Goal: Information Seeking & Learning: Learn about a topic

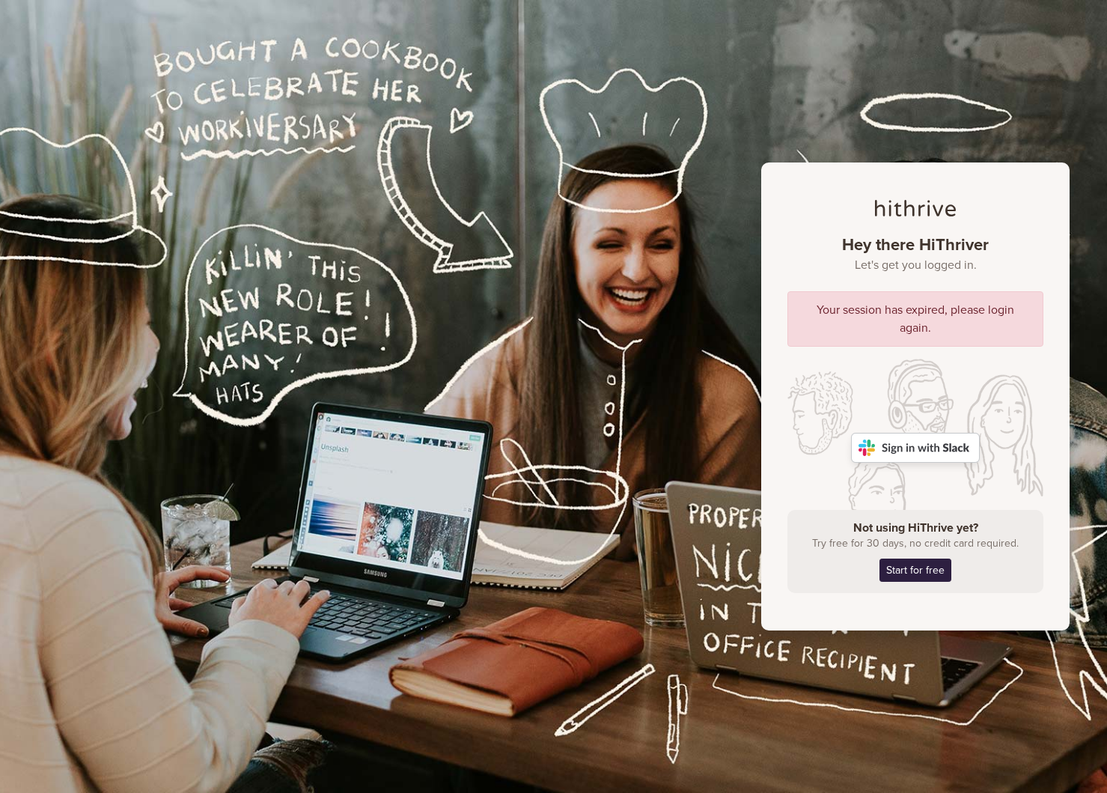
click at [681, 393] on div "Hey there HiThriver Let's get you logged in. Your session has expired, please l…" at bounding box center [553, 396] width 1107 height 793
click at [886, 451] on img at bounding box center [915, 448] width 129 height 30
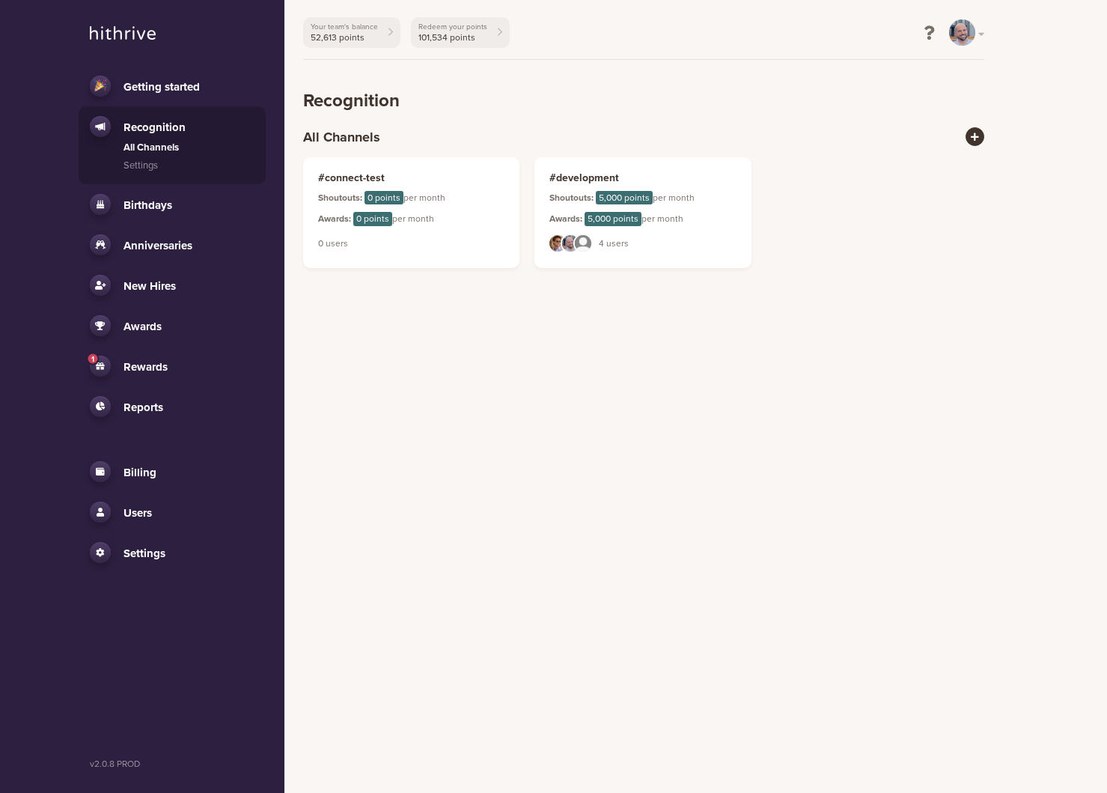
click at [580, 287] on html "Getting started Recognition All Channels Settings Birthdays Activity Settings A…" at bounding box center [553, 143] width 1107 height 287
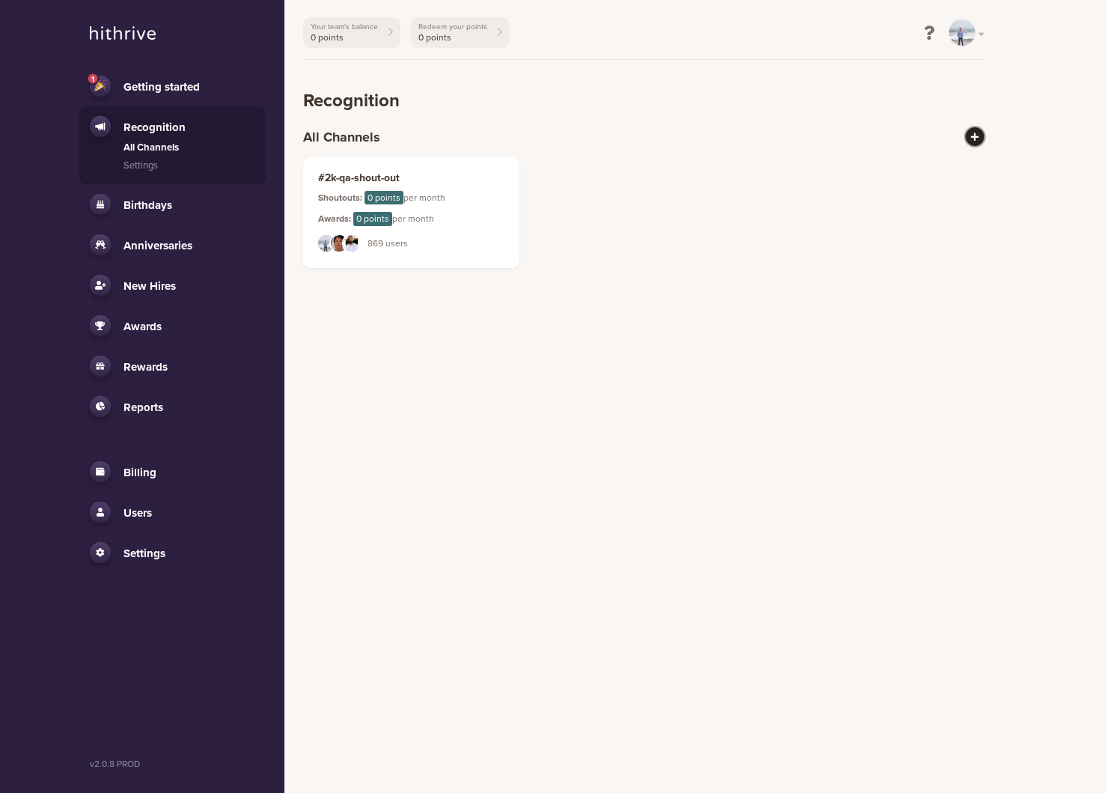
click at [972, 137] on icon at bounding box center [975, 137] width 8 height 9
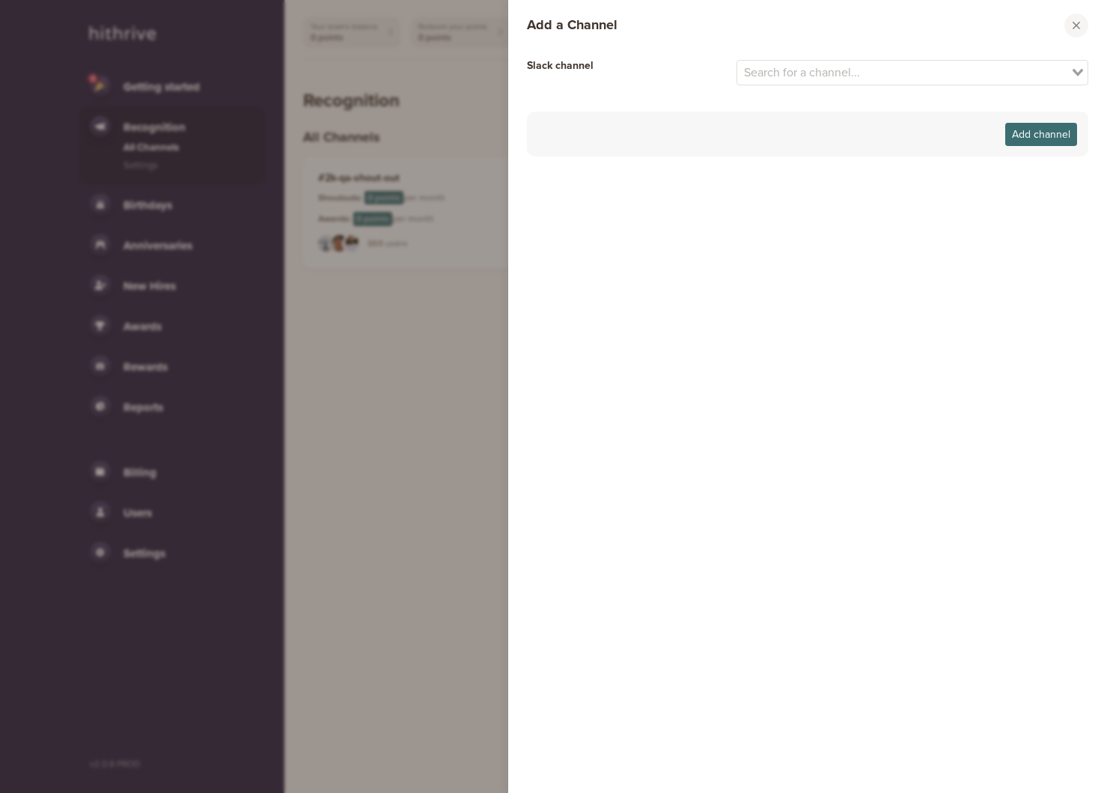
click at [875, 73] on input "Search for option" at bounding box center [904, 73] width 331 height 18
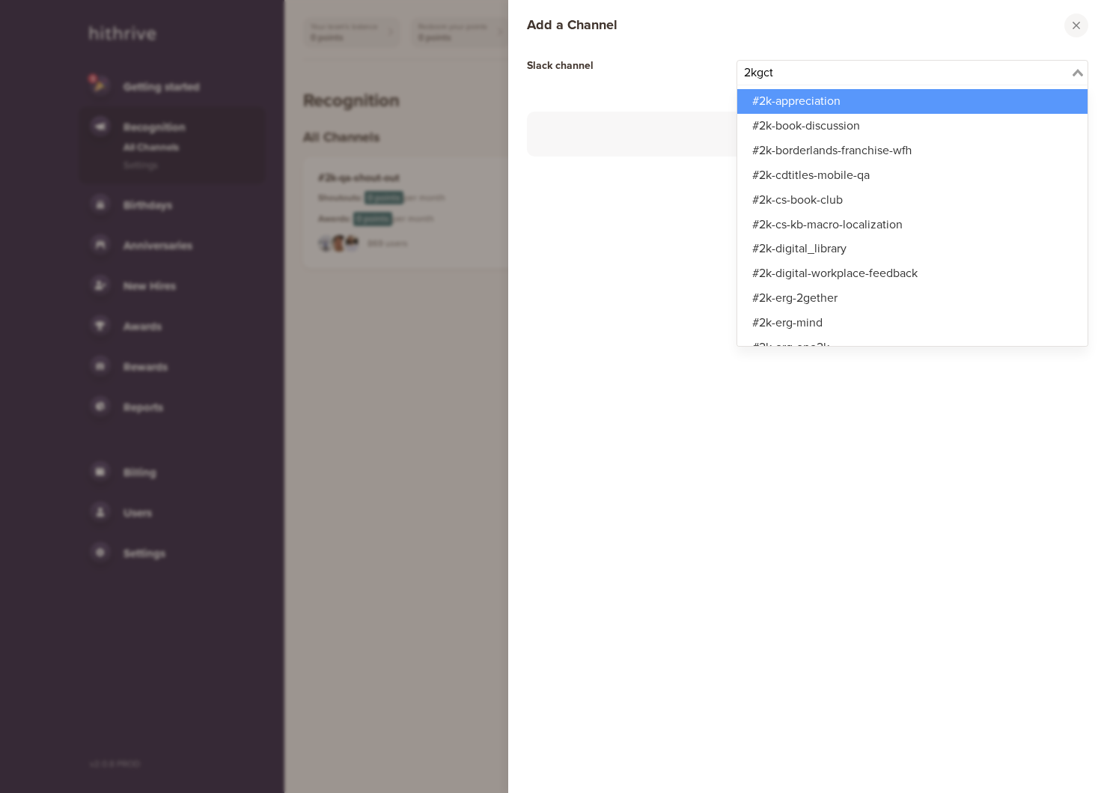
type input "2kgctu"
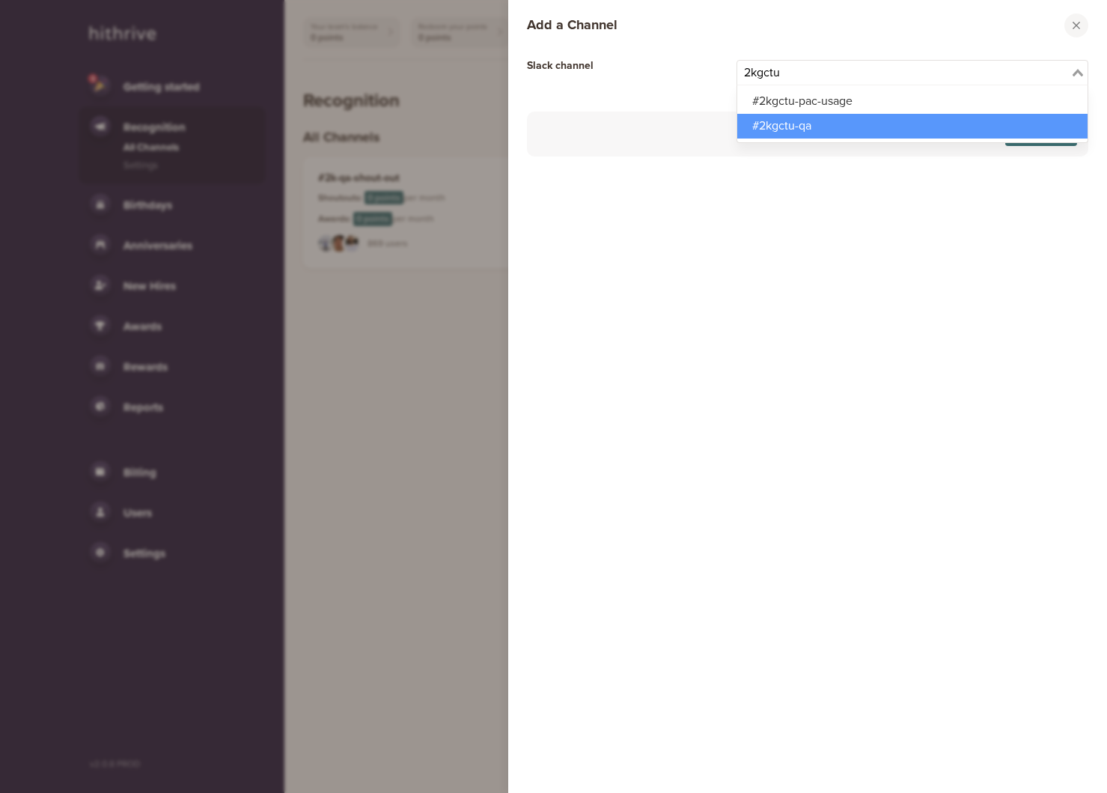
click at [845, 121] on li "#2kgctu-qa" at bounding box center [912, 126] width 351 height 25
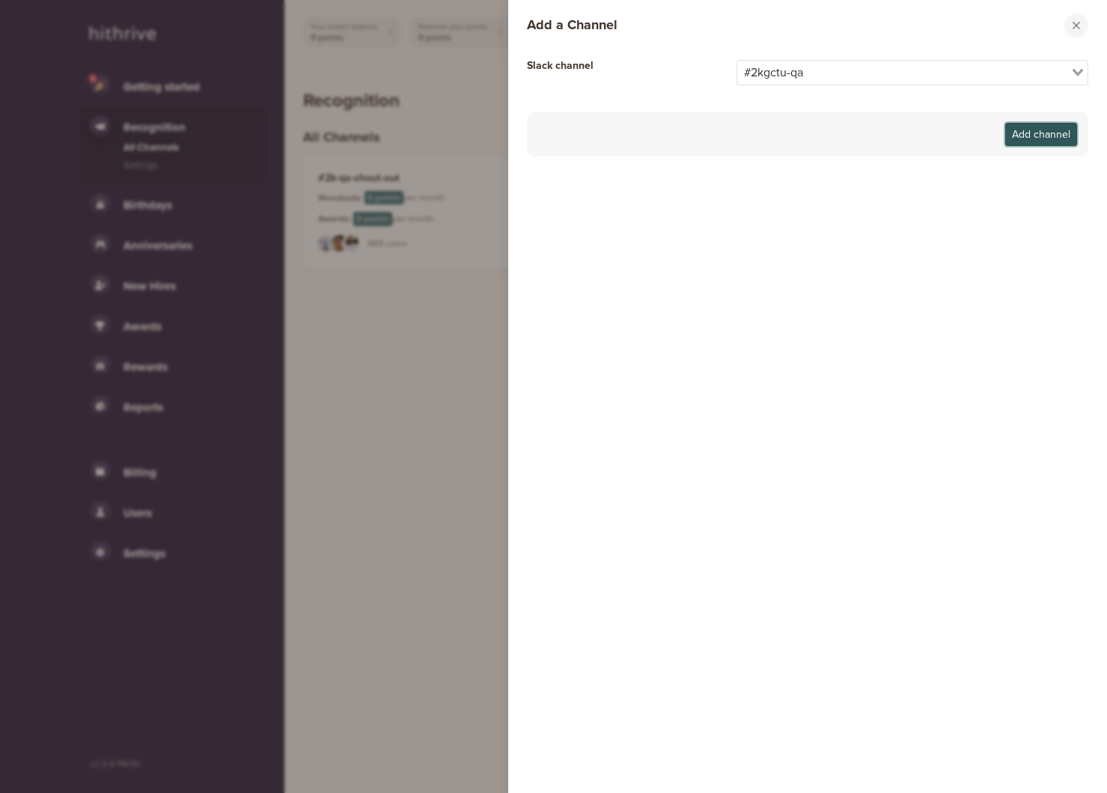
click at [1045, 142] on button "Add channel" at bounding box center [1042, 134] width 72 height 23
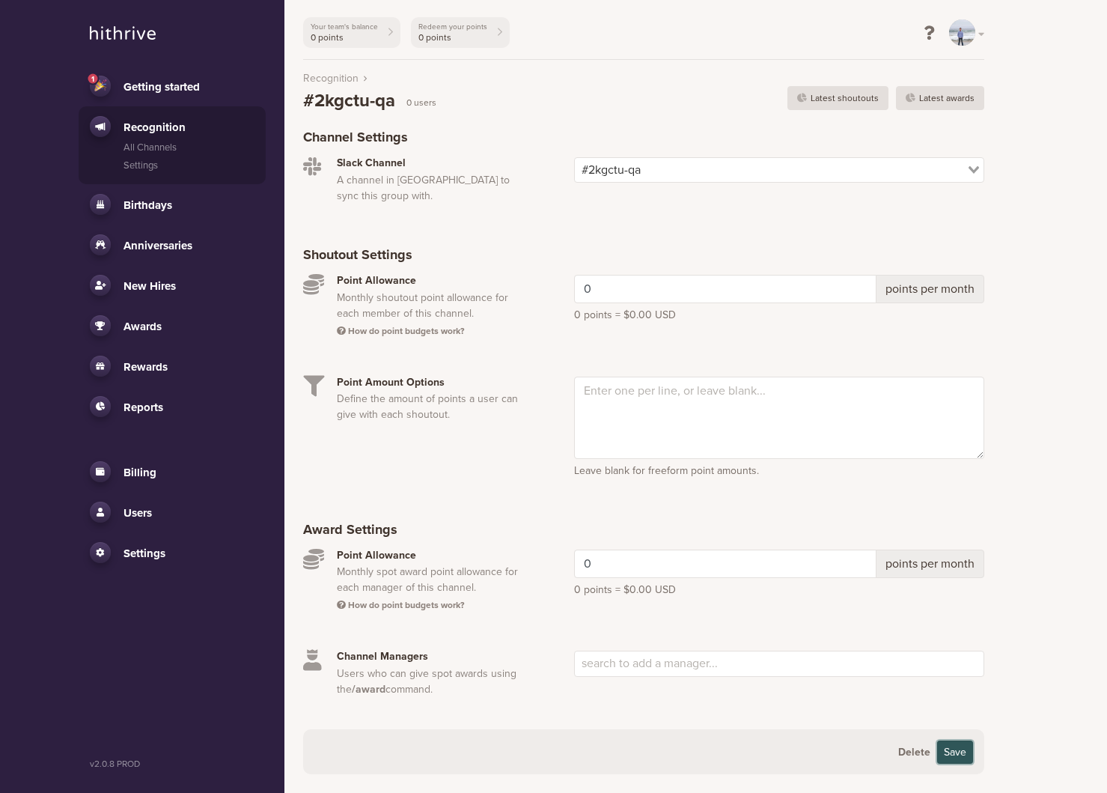
click at [951, 740] on button "Save" at bounding box center [955, 751] width 36 height 23
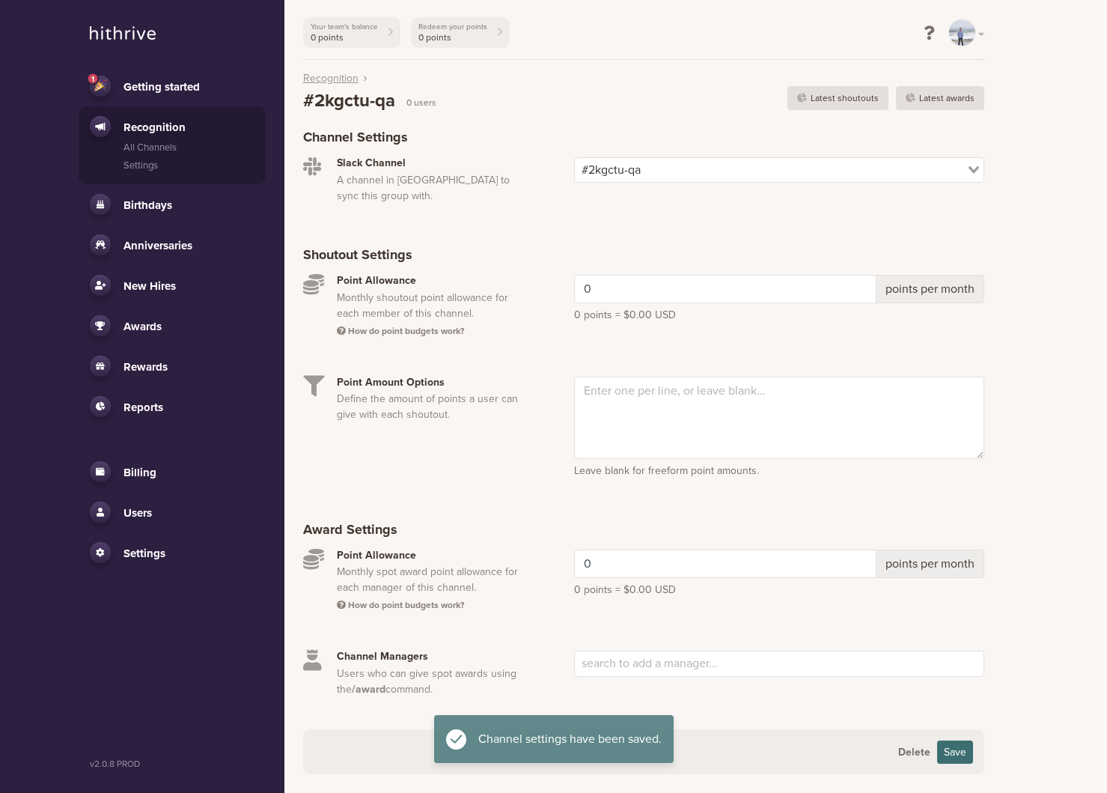
click at [343, 79] on link "Recognition" at bounding box center [330, 78] width 55 height 16
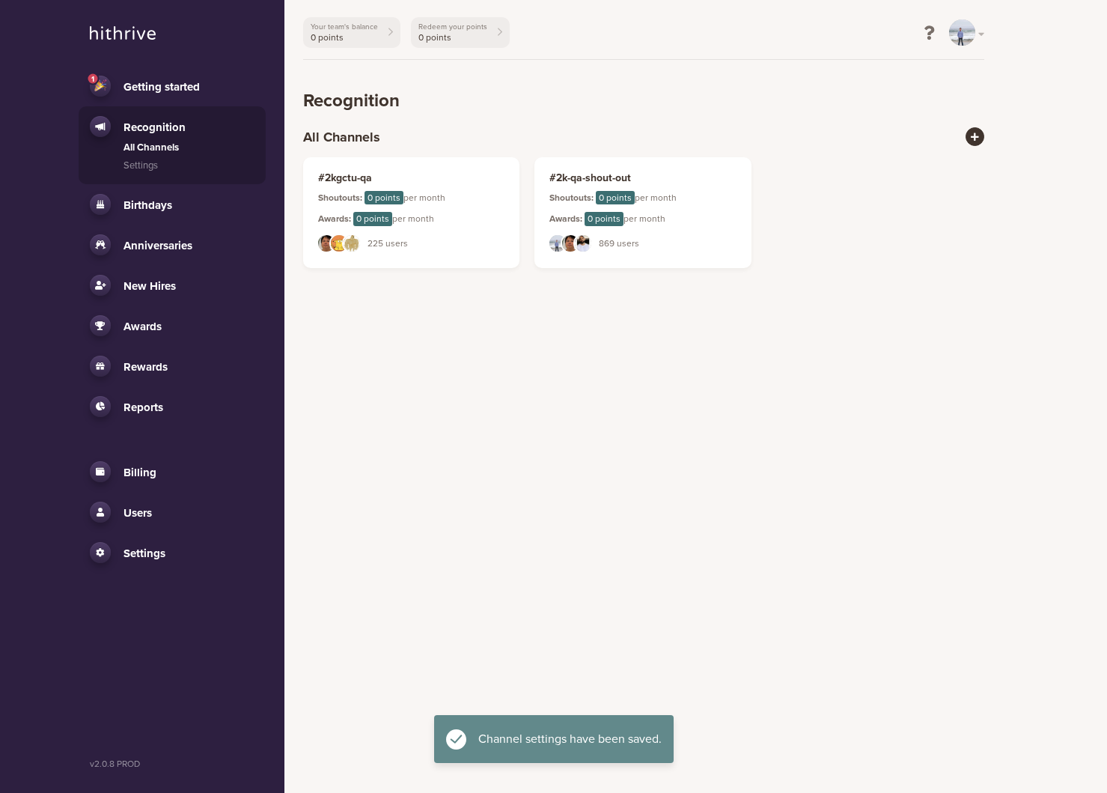
click at [802, 287] on html "1 Getting started Recognition All Channels Settings Birthdays Activity Settings…" at bounding box center [553, 143] width 1107 height 287
click at [479, 225] on link "#2kgctu-qa Shoutouts: 0 points per month Awards: 0 points per month XH LL DY 22…" at bounding box center [411, 211] width 217 height 111
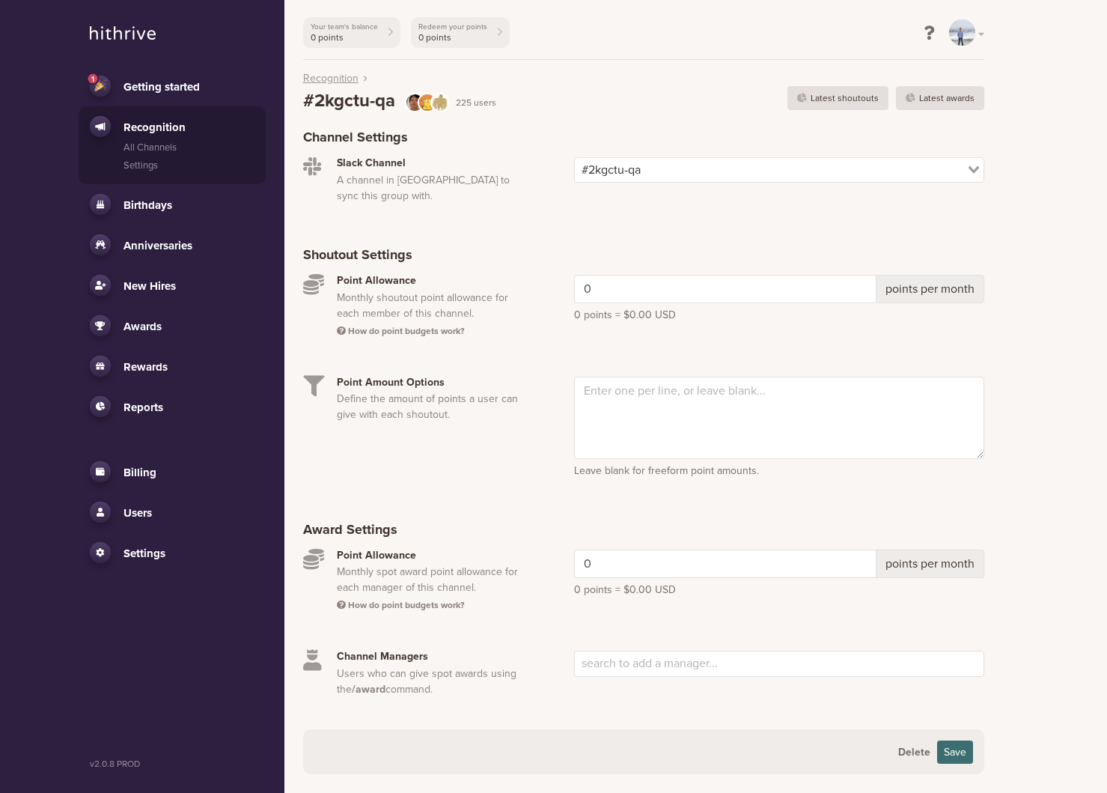
click at [330, 77] on link "Recognition" at bounding box center [330, 78] width 55 height 16
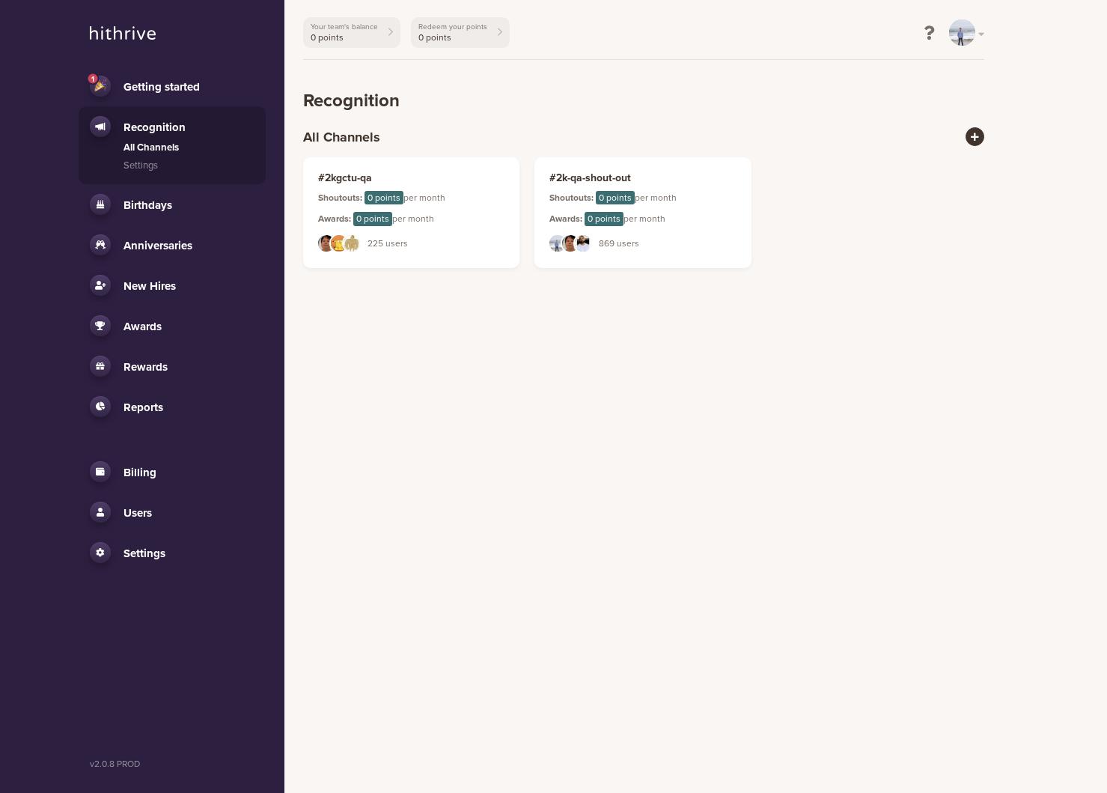
click at [144, 508] on span "Users" at bounding box center [138, 512] width 28 height 13
click at [493, 287] on html "1 Getting started Recognition All Channels Settings Birthdays Activity Settings…" at bounding box center [553, 143] width 1107 height 287
click at [646, 287] on html "1 Getting started Recognition All Channels Settings Birthdays Activity Settings…" at bounding box center [553, 143] width 1107 height 287
click at [165, 516] on link "Users" at bounding box center [172, 512] width 165 height 21
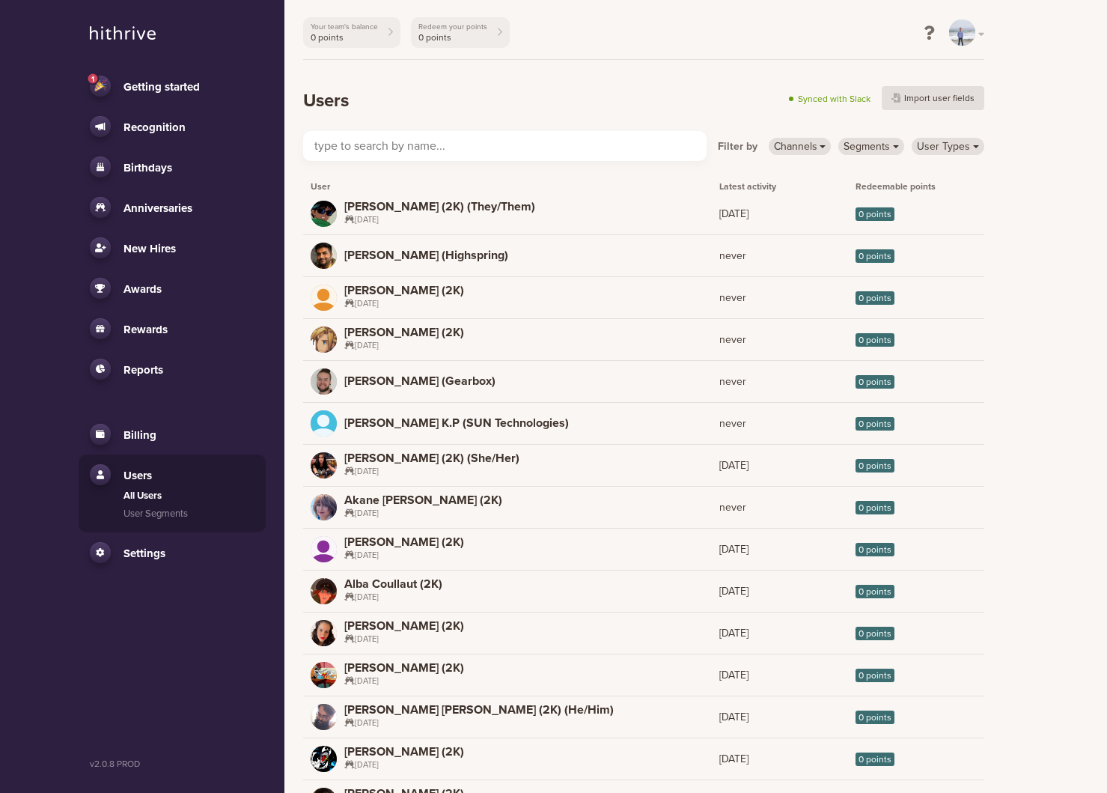
click at [580, 138] on input "text" at bounding box center [505, 146] width 404 height 30
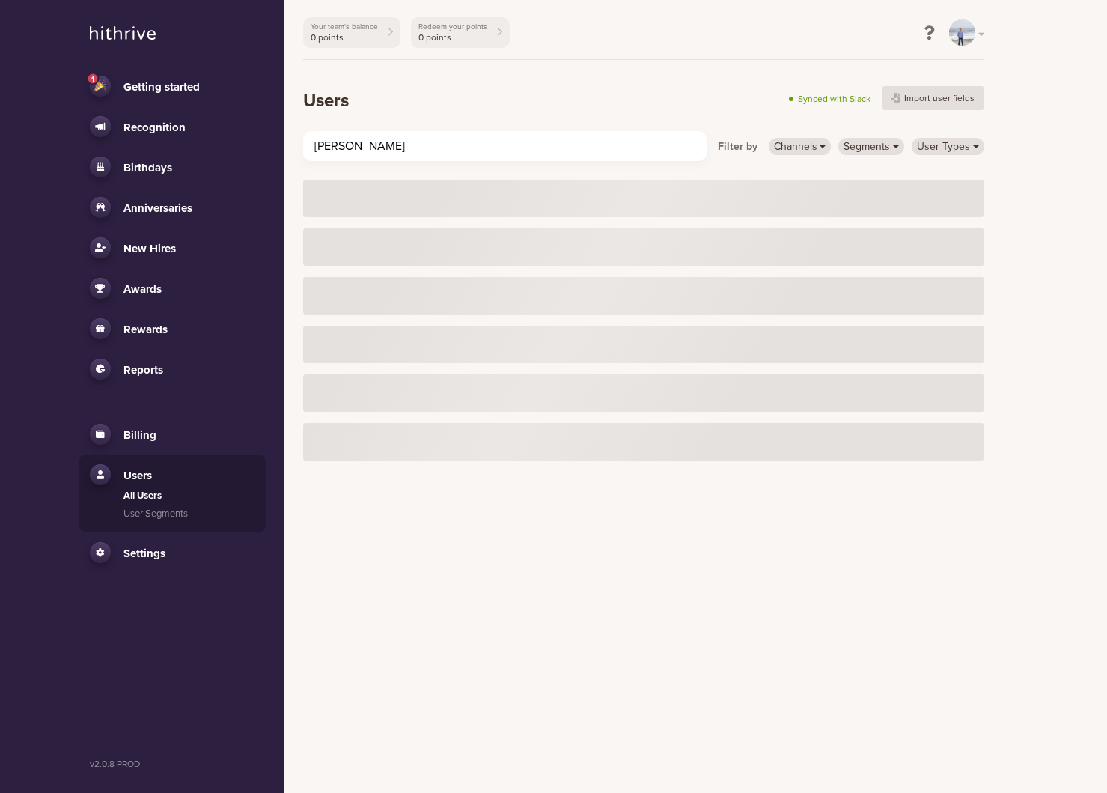
type input "[PERSON_NAME]"
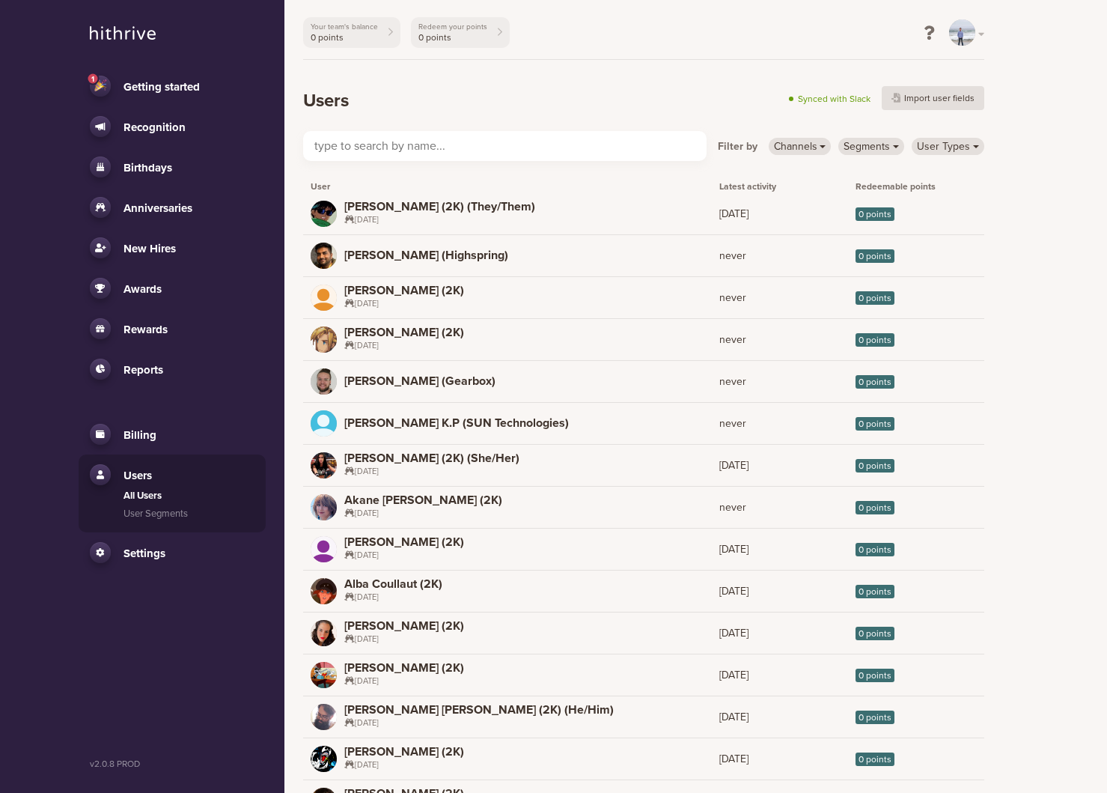
click at [767, 76] on header "Users Synced with Slack Import user fields" at bounding box center [643, 86] width 681 height 52
click at [950, 152] on link "User Types" at bounding box center [948, 146] width 73 height 17
click at [952, 150] on link "User Types" at bounding box center [948, 146] width 73 height 17
click at [940, 147] on link "User Types" at bounding box center [948, 146] width 73 height 17
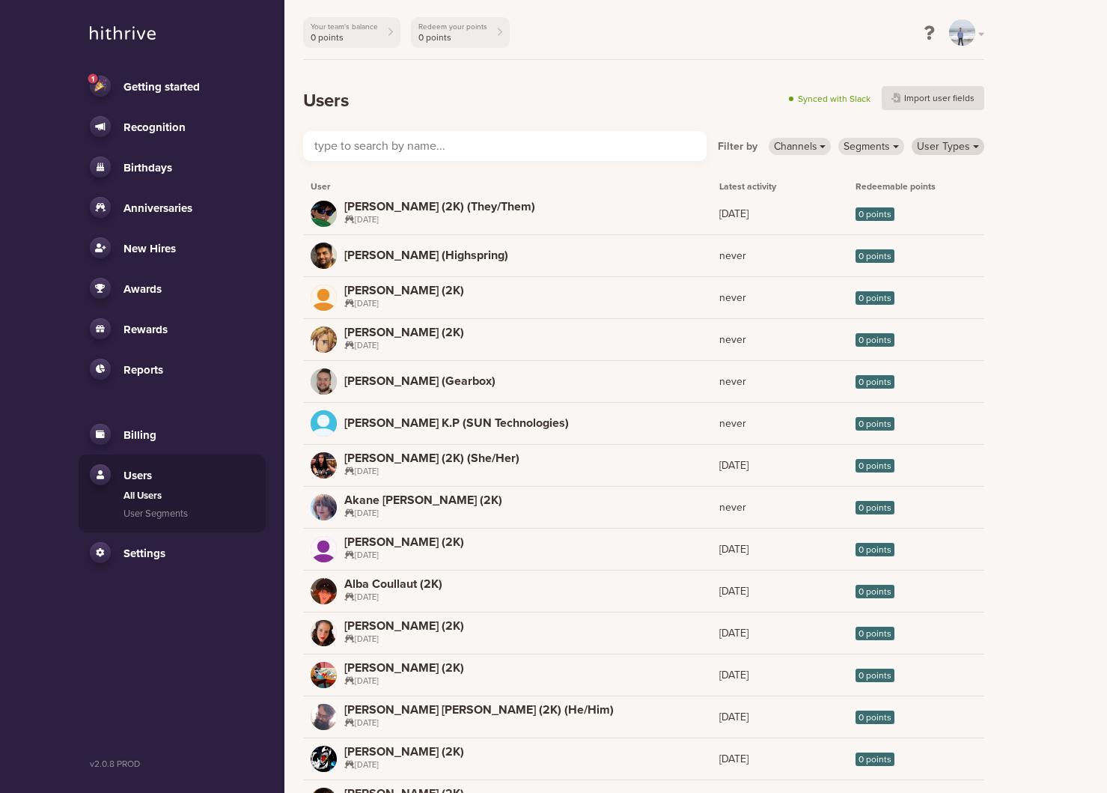
click at [940, 147] on link "User Types" at bounding box center [948, 146] width 73 height 17
click at [940, 195] on link "No Channel" at bounding box center [972, 199] width 118 height 24
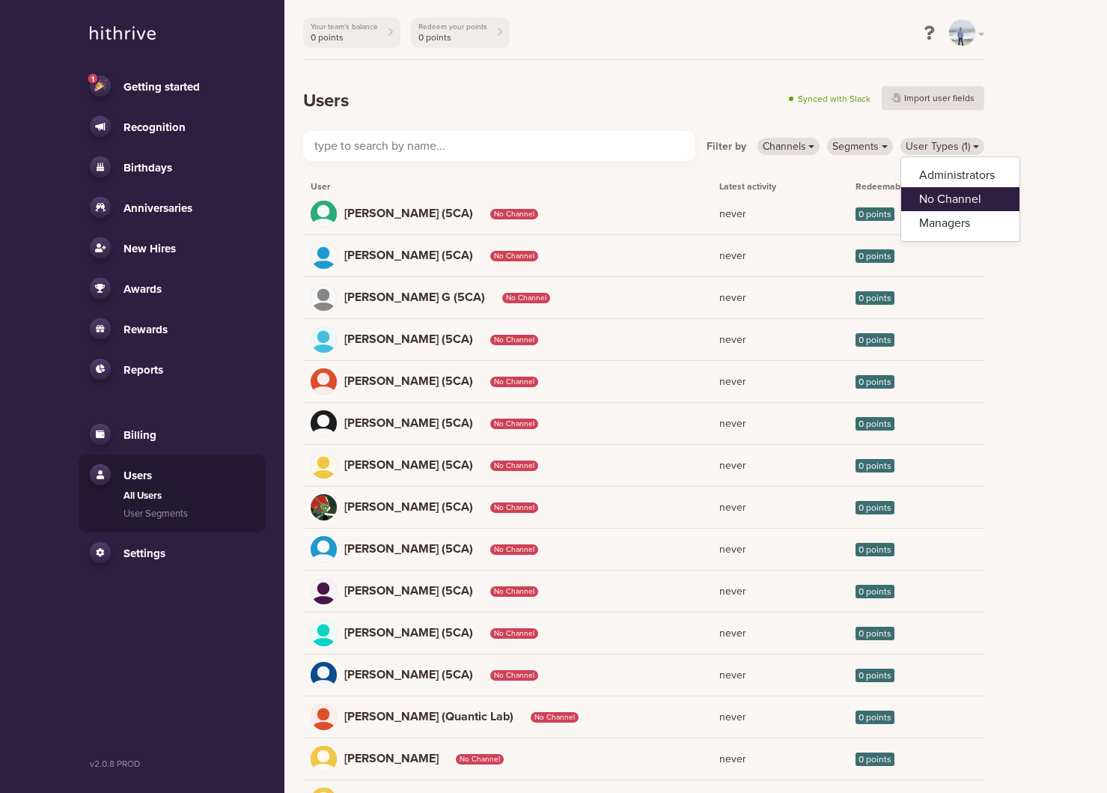
click at [940, 195] on link "No Channel" at bounding box center [960, 199] width 118 height 24
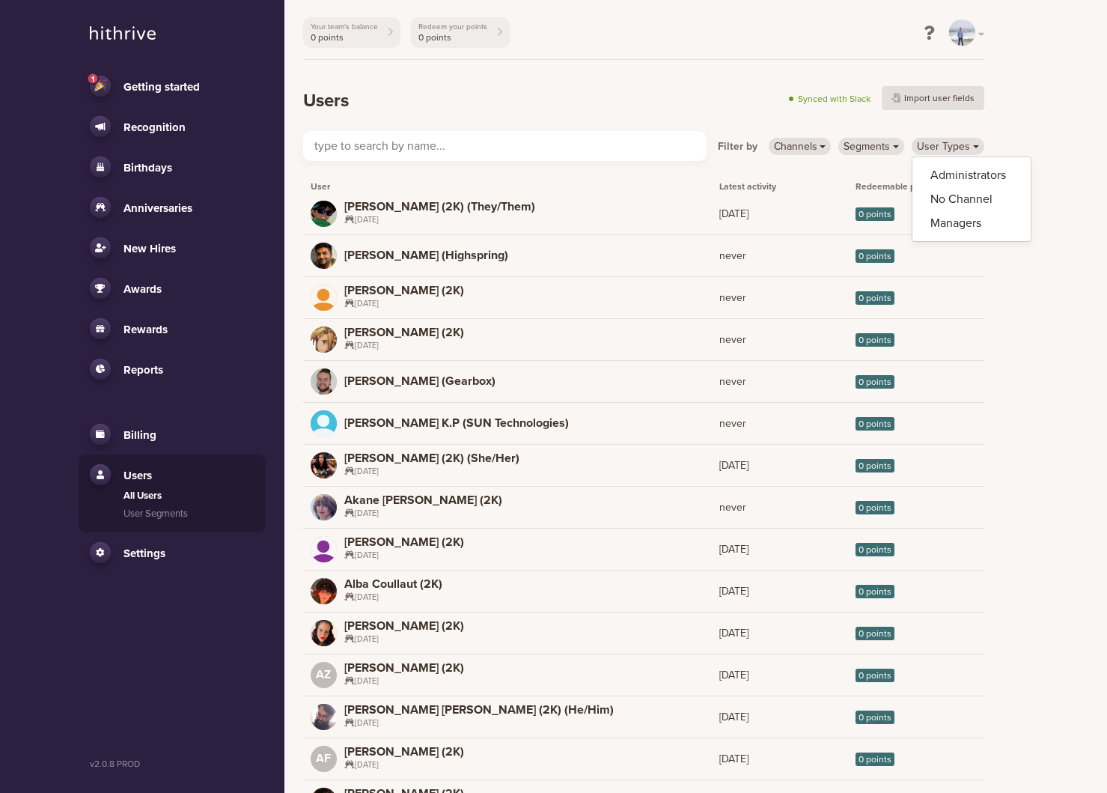
click at [163, 123] on span "Recognition" at bounding box center [155, 127] width 62 height 13
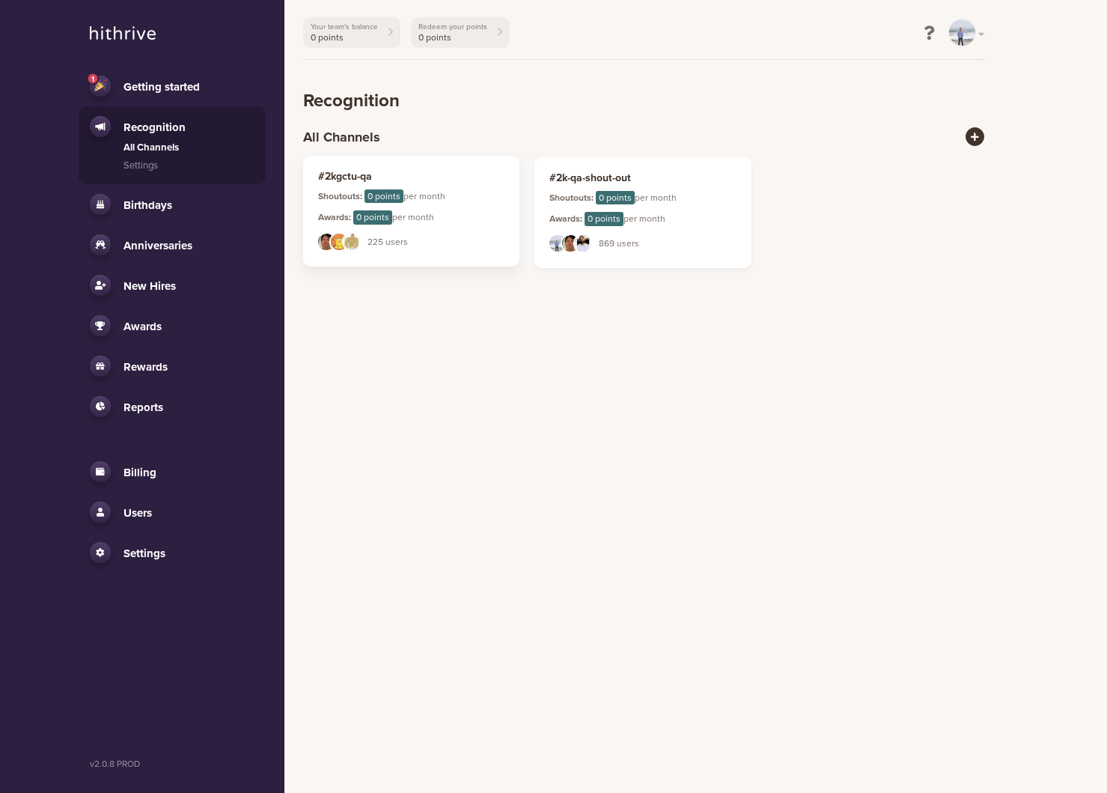
click at [368, 237] on span "225 users" at bounding box center [388, 241] width 40 height 13
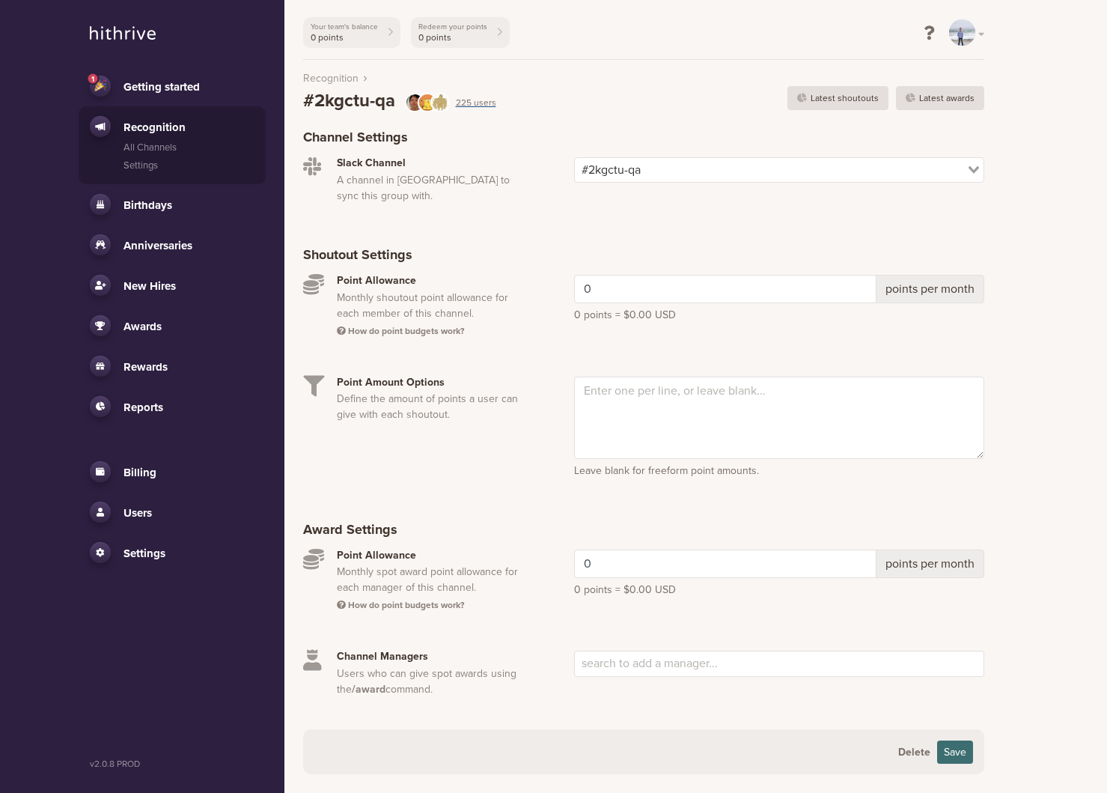
click at [481, 103] on span "225 users" at bounding box center [476, 102] width 40 height 13
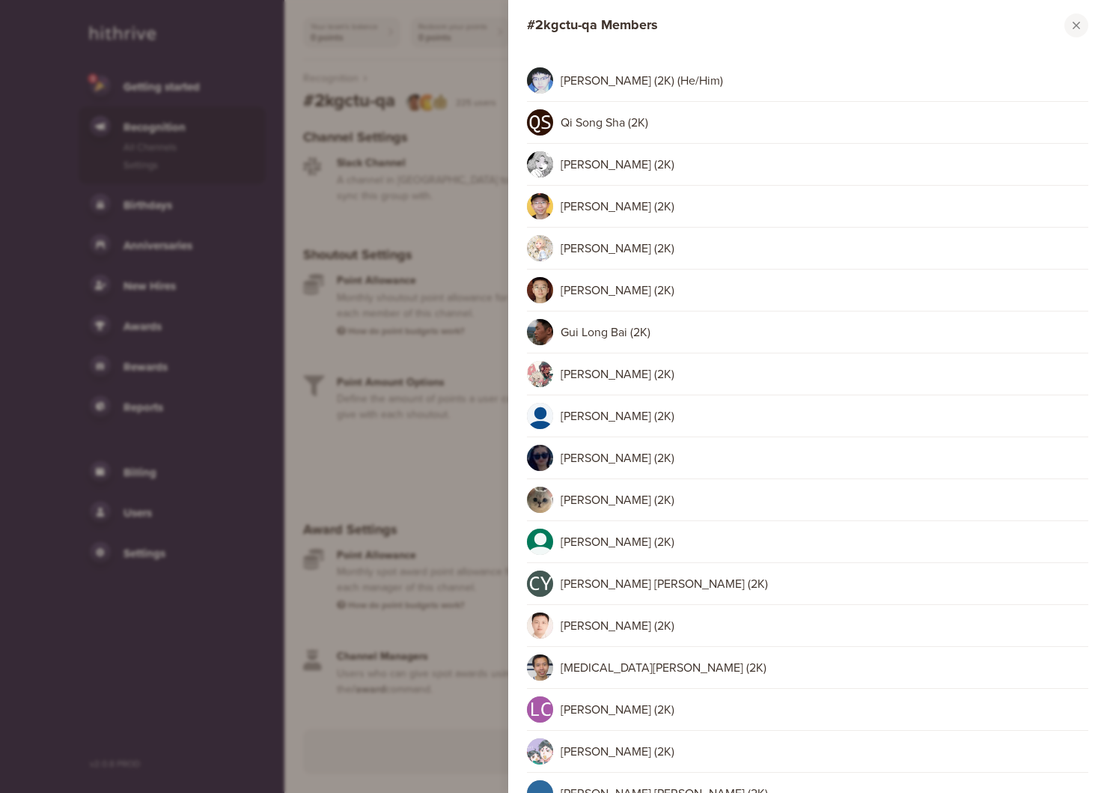
scroll to position [106, 0]
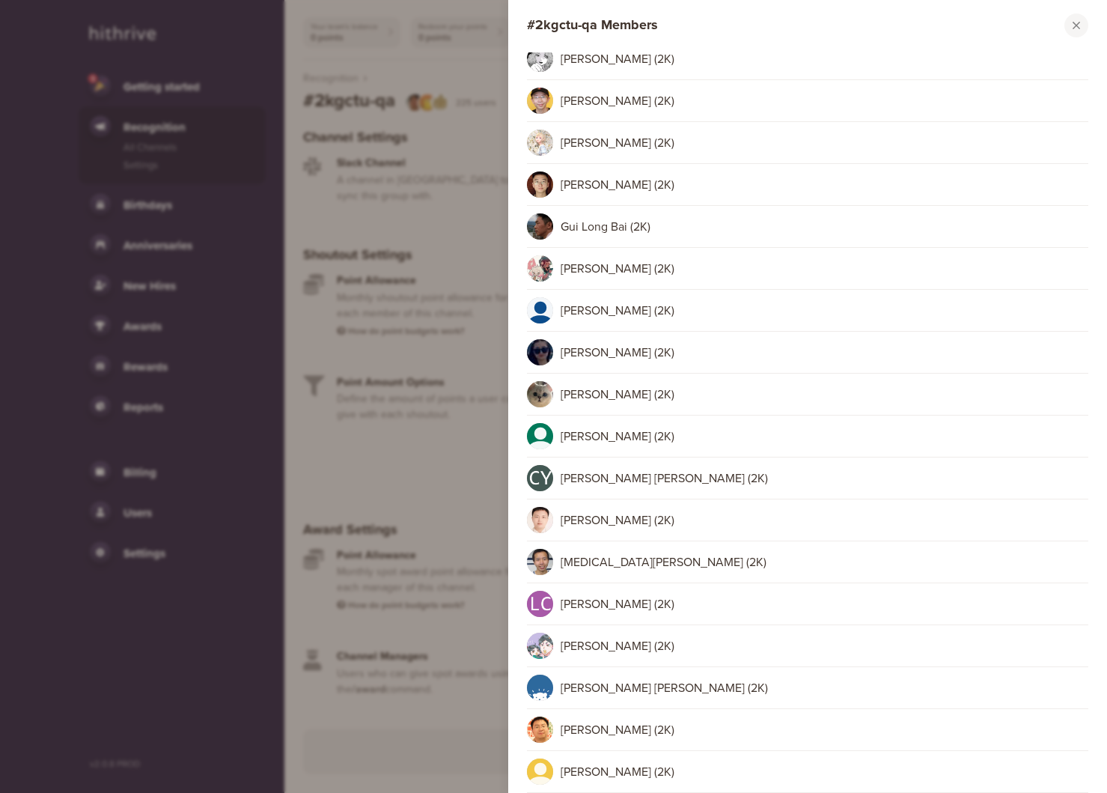
click at [653, 370] on div "ML [PERSON_NAME] (2K)" at bounding box center [808, 353] width 562 height 42
click at [410, 432] on div "#2kgctu-qa Members Close modal window ZT Zi [PERSON_NAME] (2K) (He/Him) QS Qi S…" at bounding box center [553, 396] width 1107 height 793
click at [319, 493] on div "#2kgctu-qa Members Close modal window ZT Zi [PERSON_NAME] (2K) (He/Him) QS Qi S…" at bounding box center [553, 396] width 1107 height 793
click at [1068, 28] on button "Close modal window" at bounding box center [1077, 25] width 24 height 24
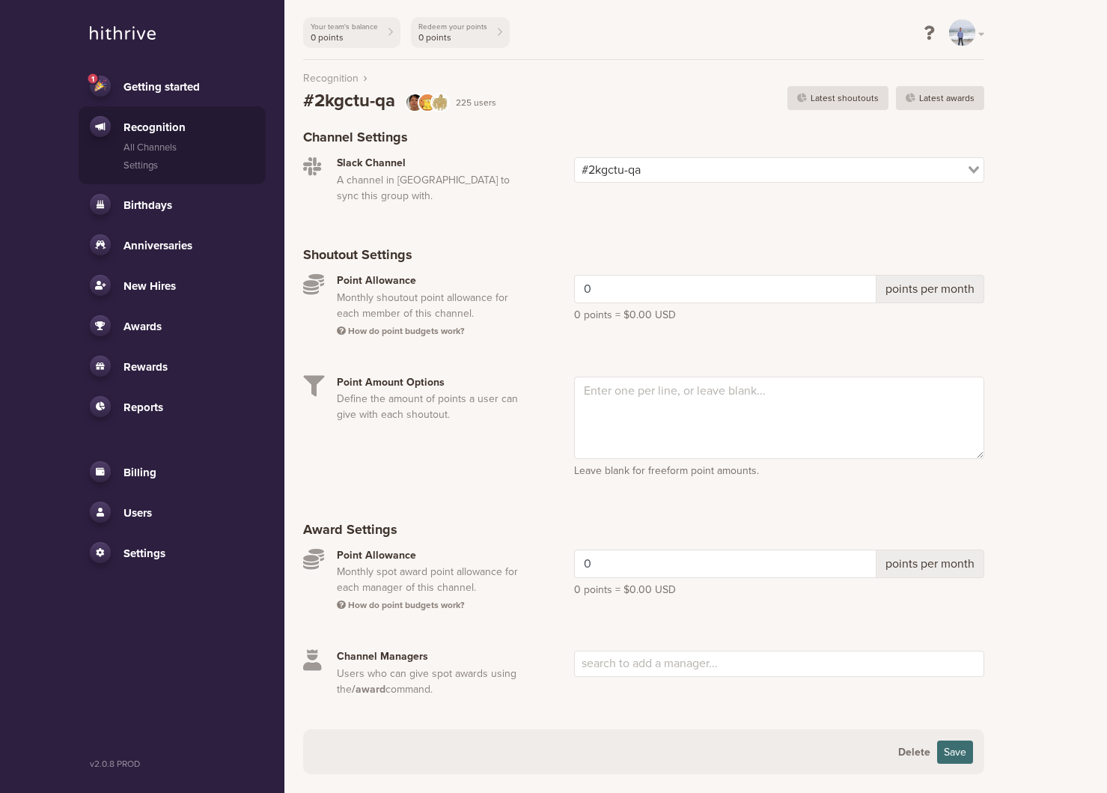
click at [163, 523] on li "Users All Users User Segments" at bounding box center [172, 512] width 187 height 40
click at [167, 513] on link "Users" at bounding box center [172, 512] width 165 height 21
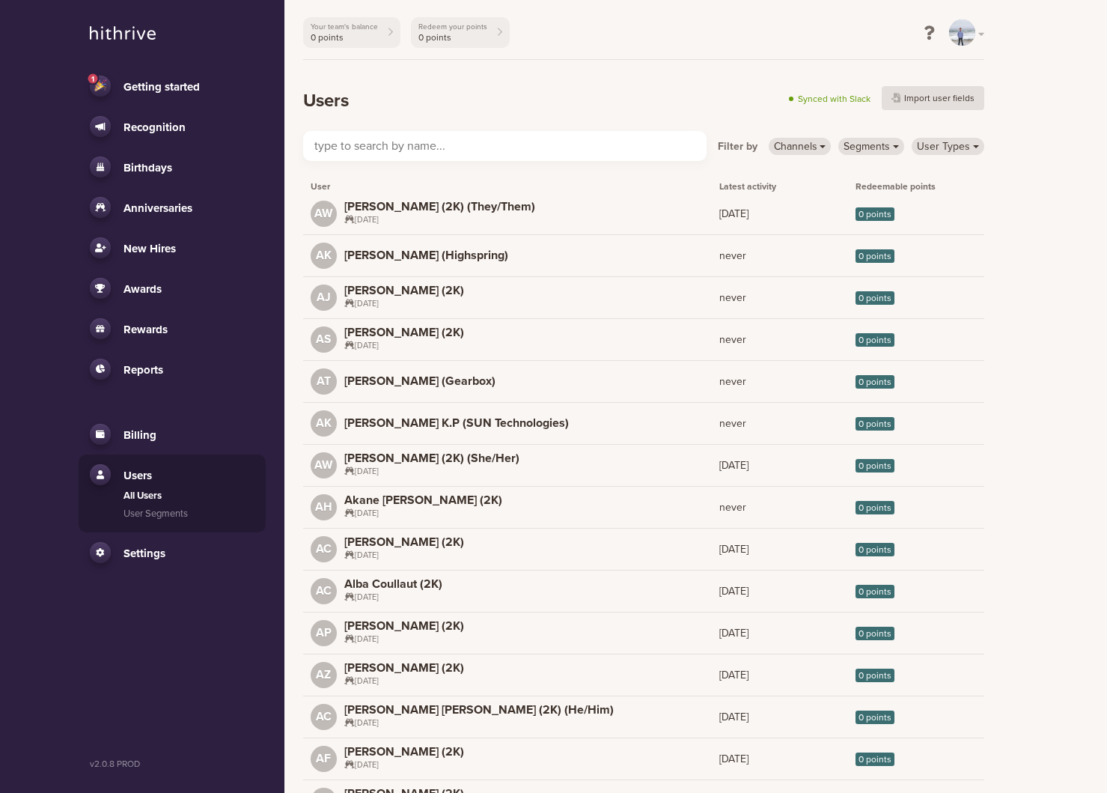
click at [562, 154] on input "text" at bounding box center [505, 146] width 404 height 30
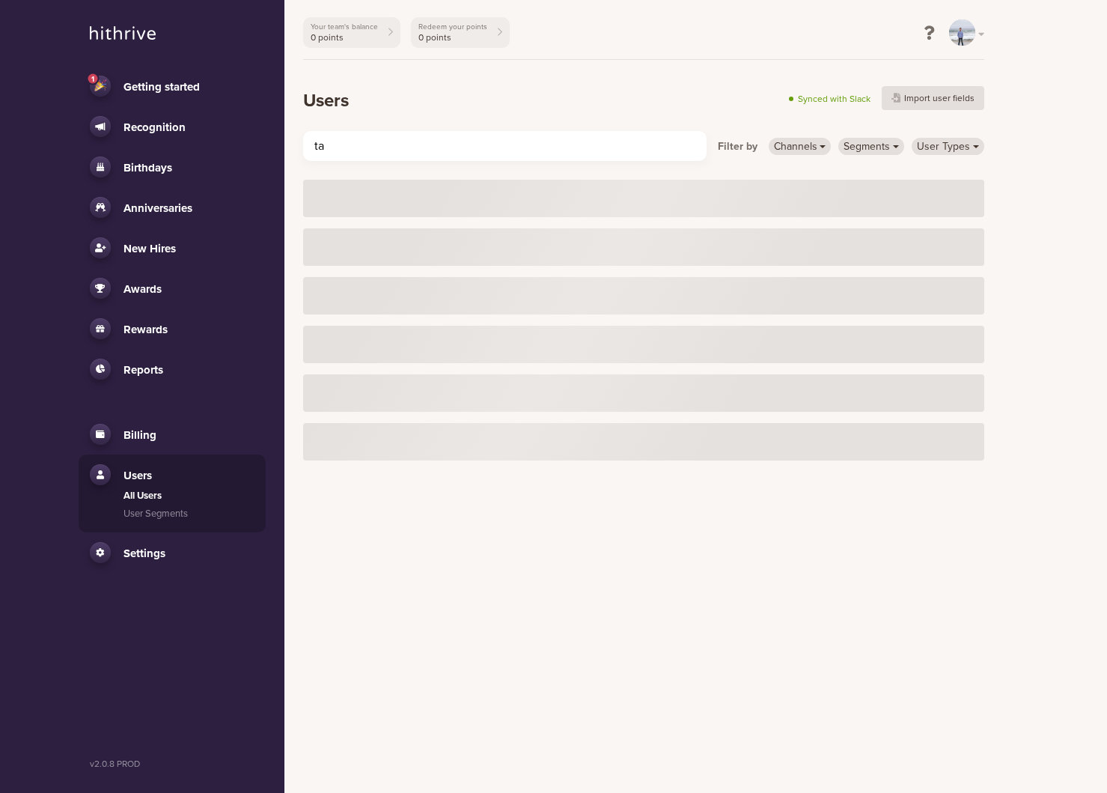
type input "[MEDICAL_DATA]"
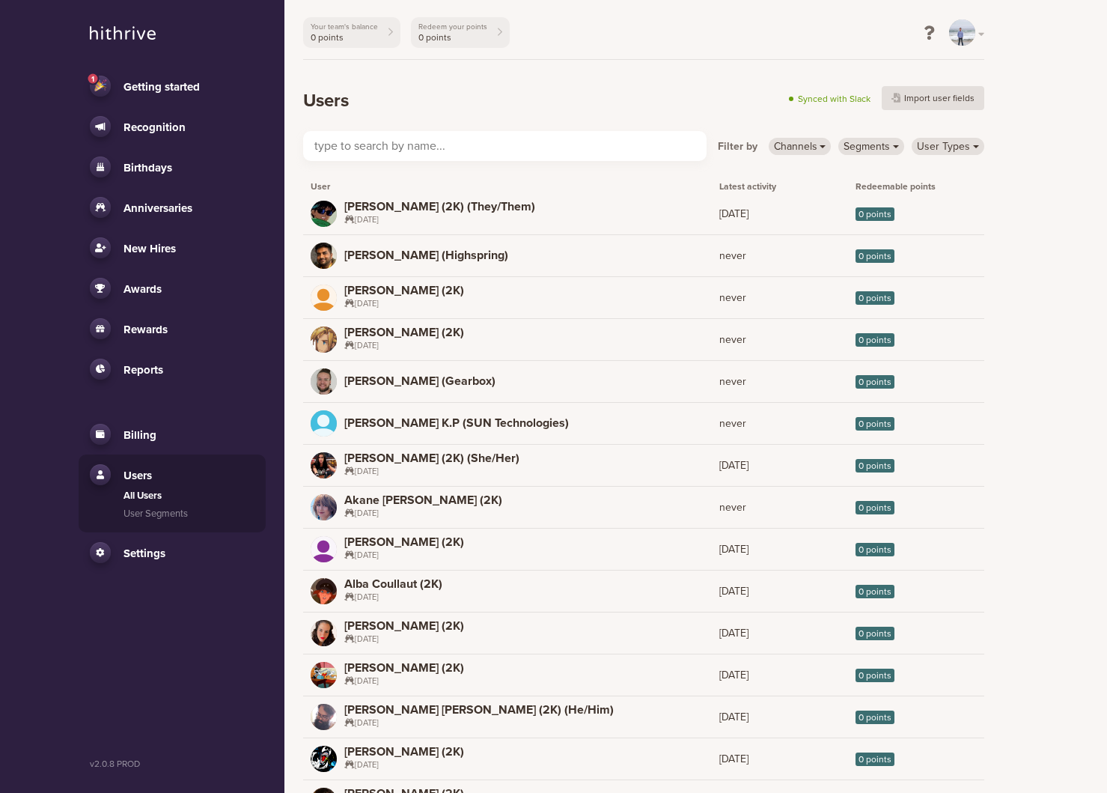
click at [658, 72] on header "Users Synced with Slack Import user fields" at bounding box center [643, 86] width 681 height 52
click at [498, 159] on input "text" at bounding box center [505, 146] width 404 height 30
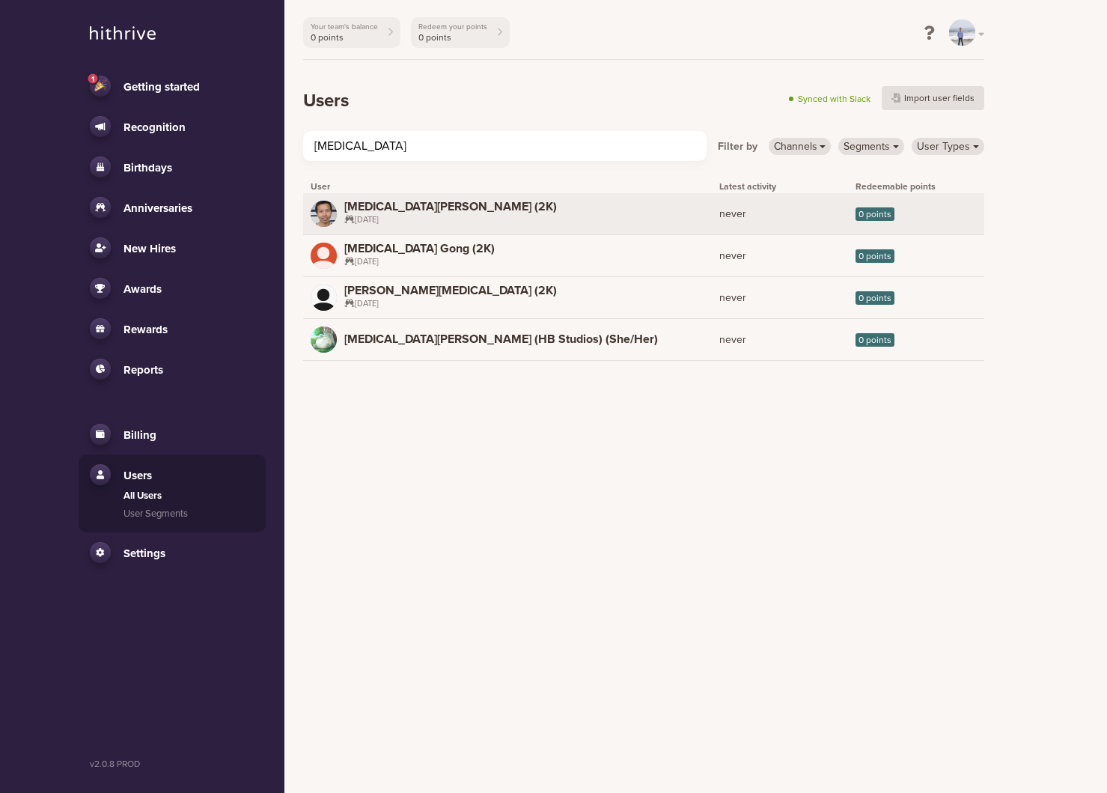
type input "[MEDICAL_DATA]"
click at [538, 199] on link "TL [MEDICAL_DATA][PERSON_NAME] (2K) [DATE] never 0 points" at bounding box center [643, 213] width 681 height 41
select select "7"
select select "1"
select select "2013"
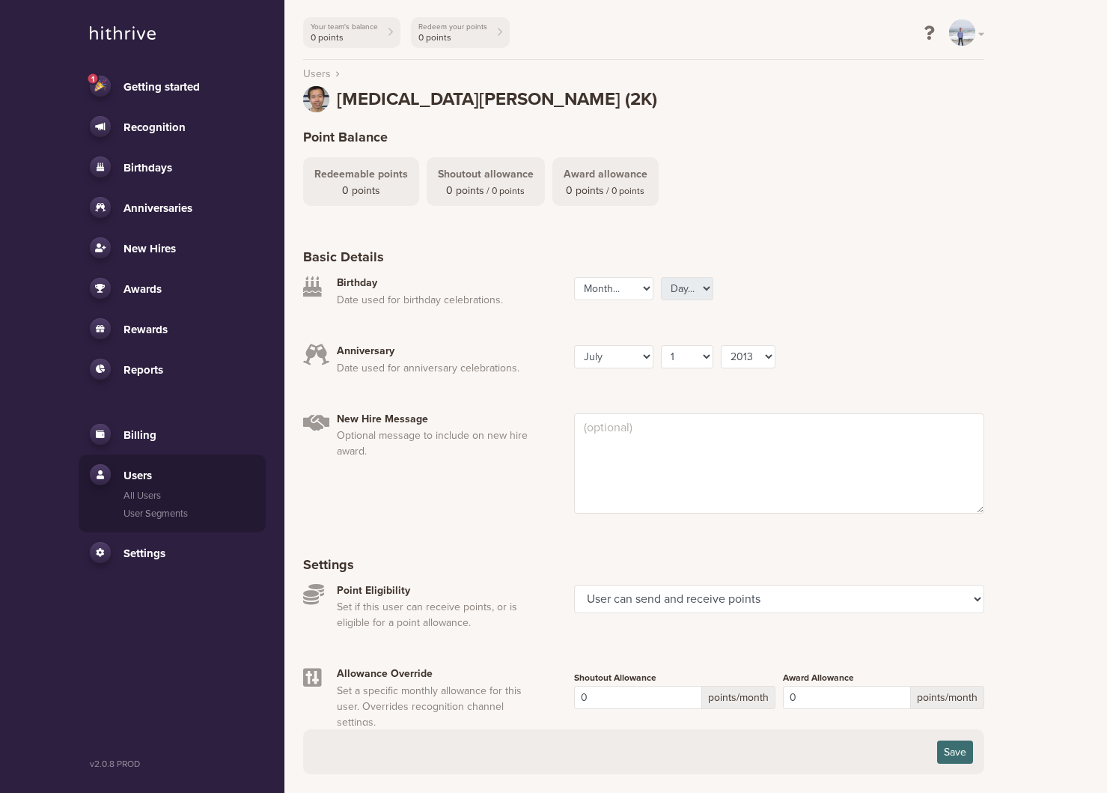
click at [174, 121] on span "Recognition" at bounding box center [155, 127] width 62 height 13
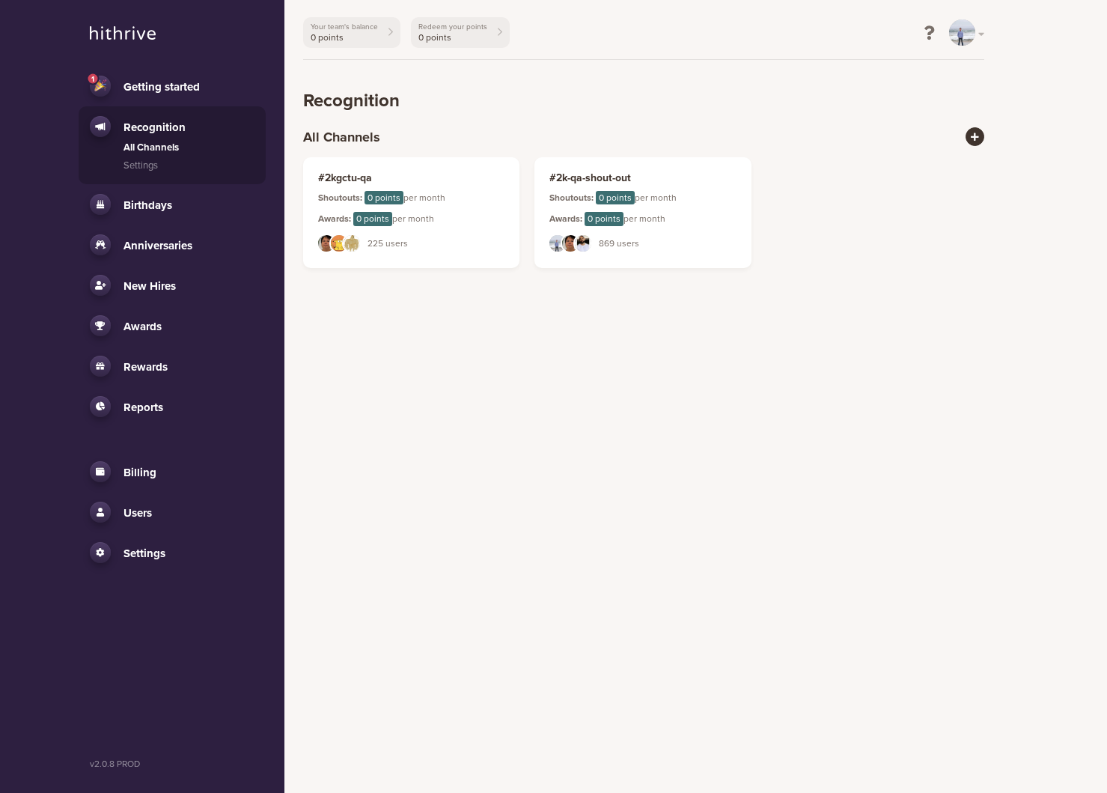
click at [467, 287] on html "1 Getting started Recognition All Channels Settings Birthdays Activity Settings…" at bounding box center [553, 143] width 1107 height 287
click at [451, 240] on div "XH LL DY 225 users" at bounding box center [411, 241] width 187 height 19
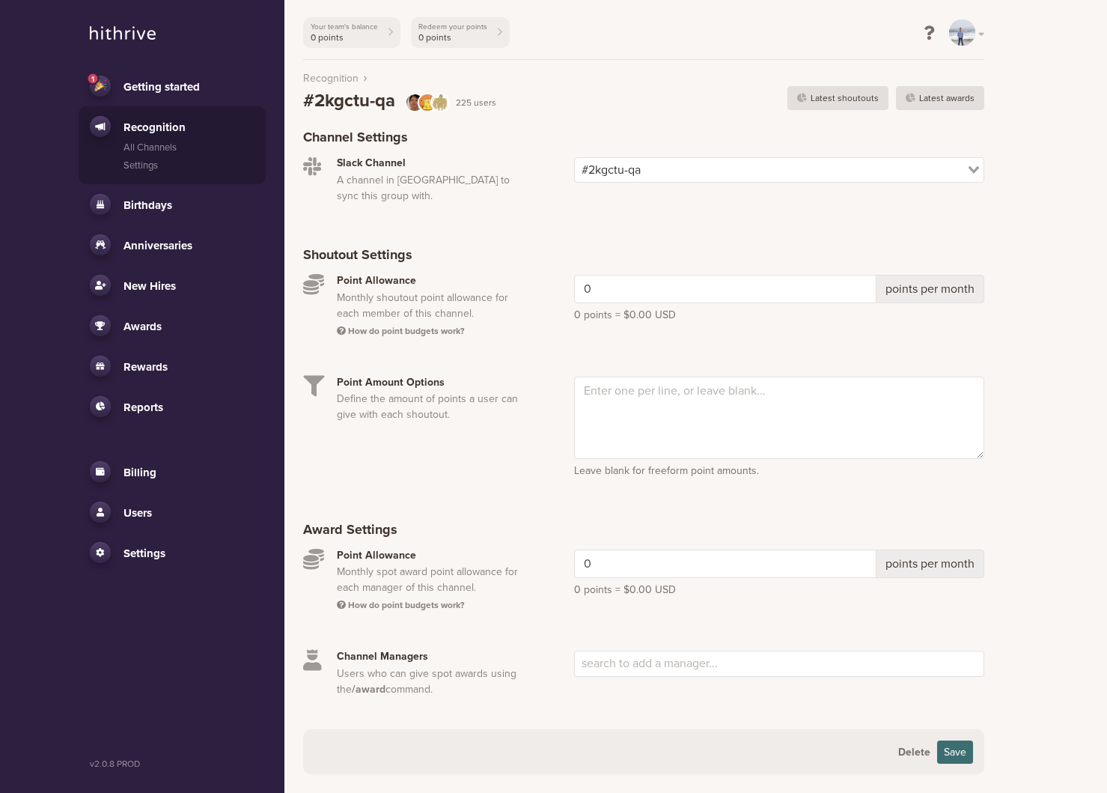
click at [148, 37] on img at bounding box center [123, 32] width 66 height 13
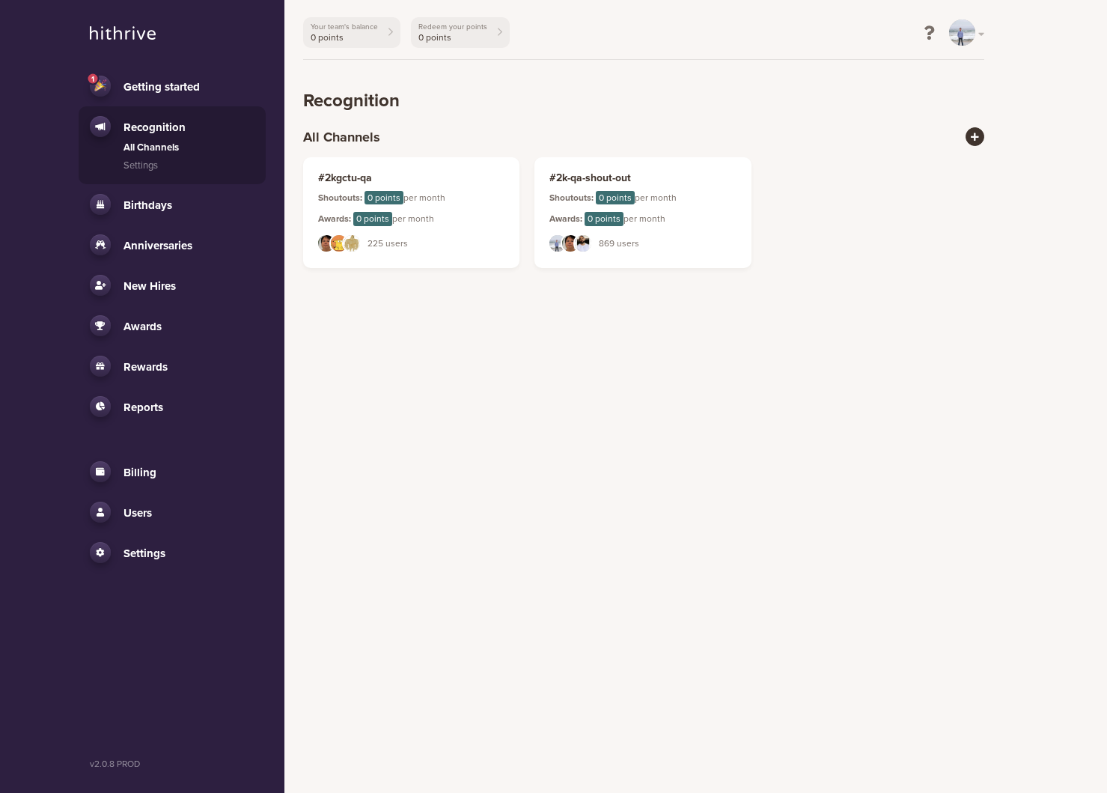
click at [497, 287] on html "1 Getting started Recognition All Channels Settings Birthdays Activity Settings…" at bounding box center [553, 143] width 1107 height 287
click at [955, 40] on div "CK" at bounding box center [962, 32] width 26 height 26
click at [585, 104] on header "Recognition" at bounding box center [643, 86] width 681 height 52
click at [607, 188] on link "#2k-qa-shout-out Shoutouts: 0 points per month Awards: 0 points per month CK XH…" at bounding box center [643, 211] width 217 height 111
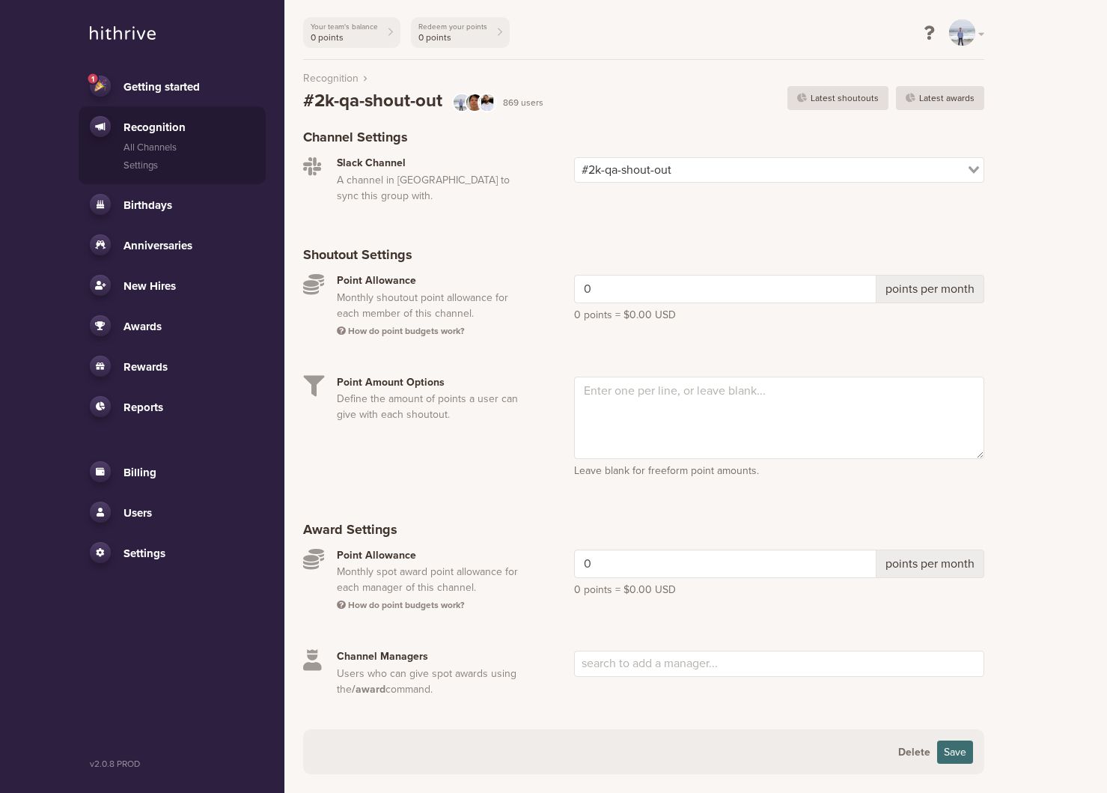
click at [143, 213] on link "Birthdays" at bounding box center [172, 204] width 165 height 21
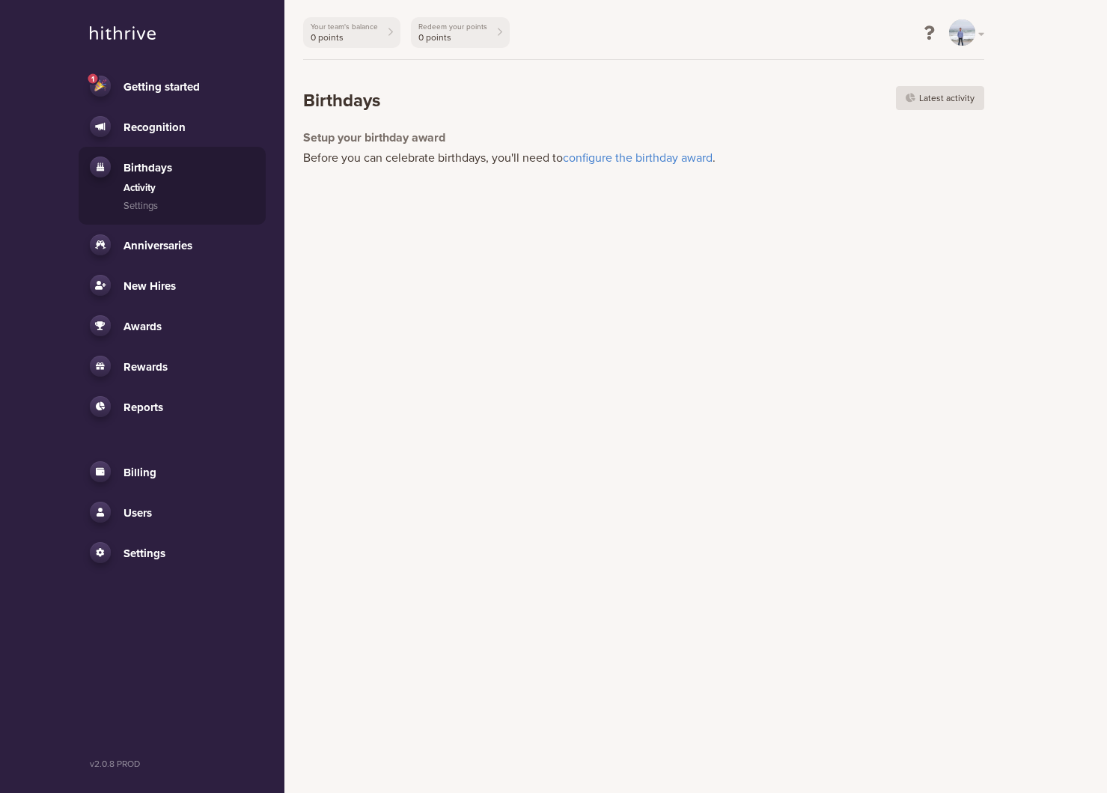
click at [145, 240] on span "Anniversaries" at bounding box center [158, 245] width 69 height 13
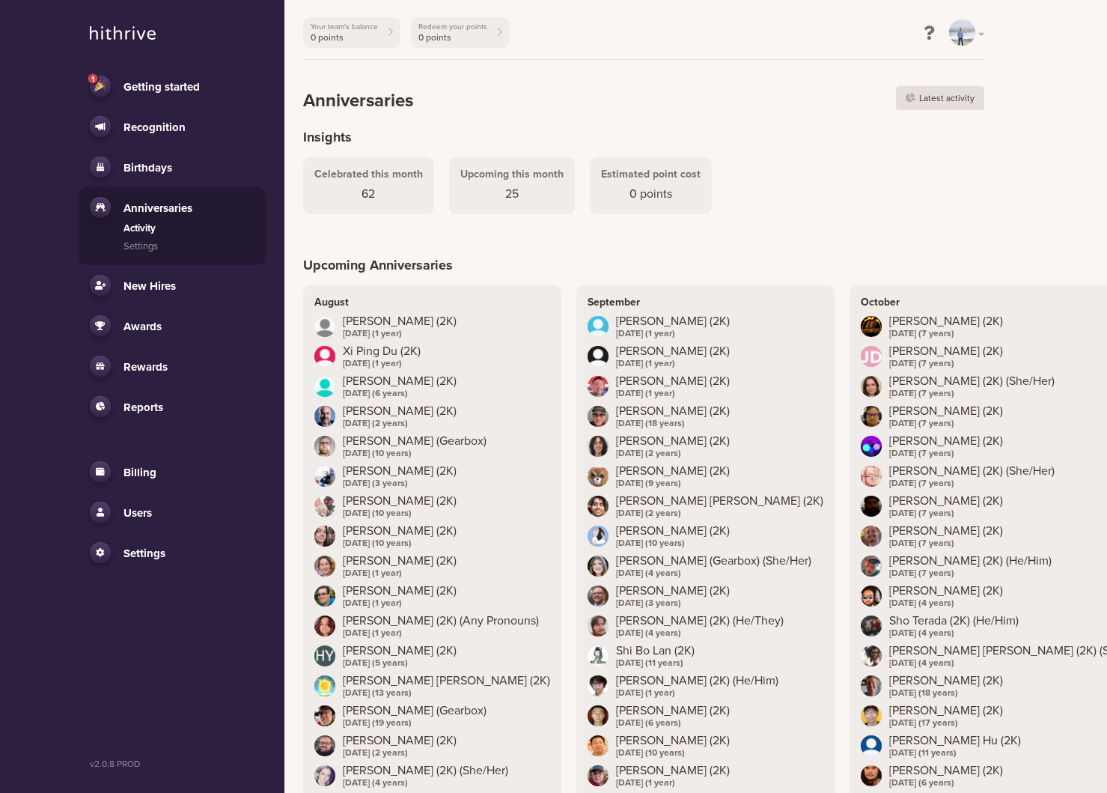
click at [625, 140] on header "Insights" at bounding box center [643, 134] width 681 height 45
click at [127, 245] on link "Settings" at bounding box center [189, 247] width 131 height 15
click at [160, 242] on link "Settings" at bounding box center [189, 247] width 131 height 15
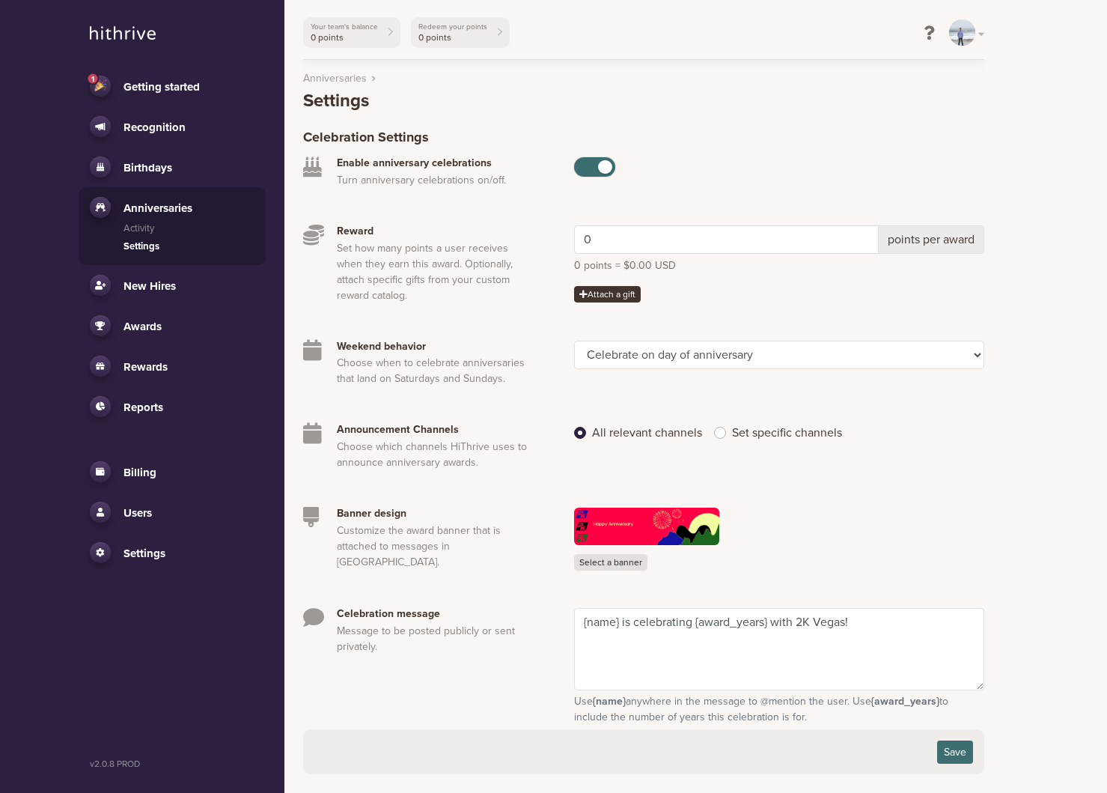
scroll to position [101, 0]
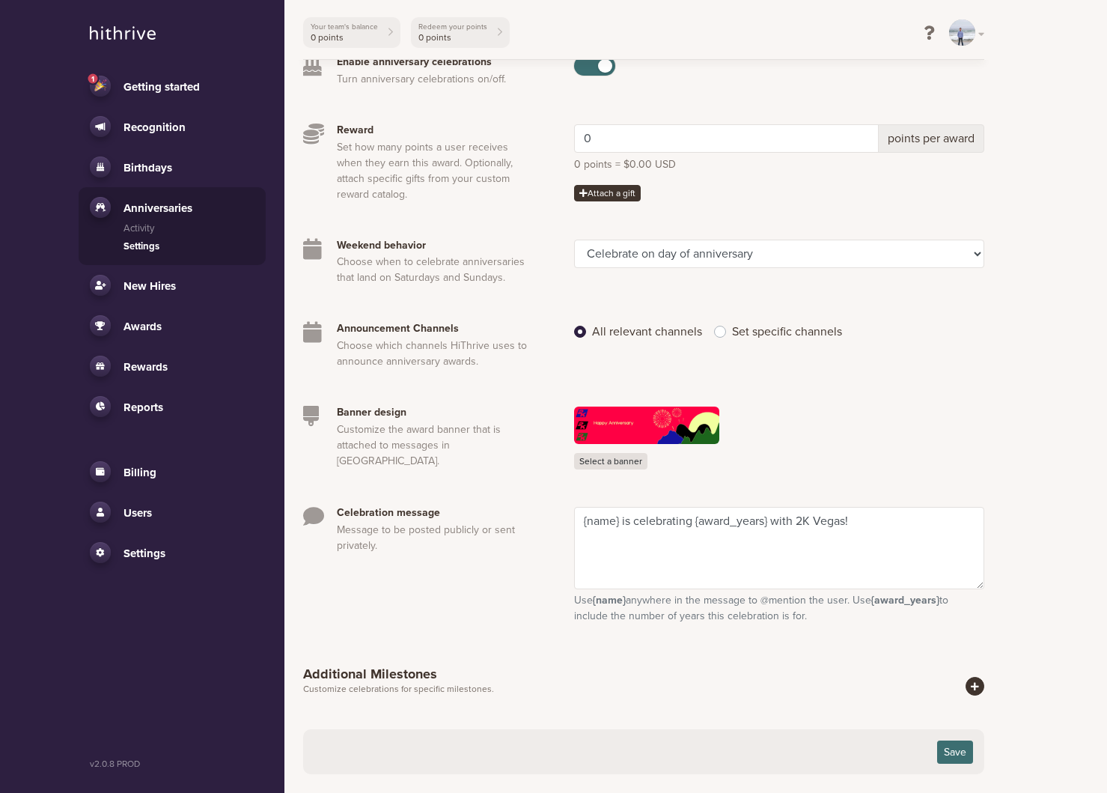
click at [121, 291] on link "New Hires" at bounding box center [172, 285] width 165 height 21
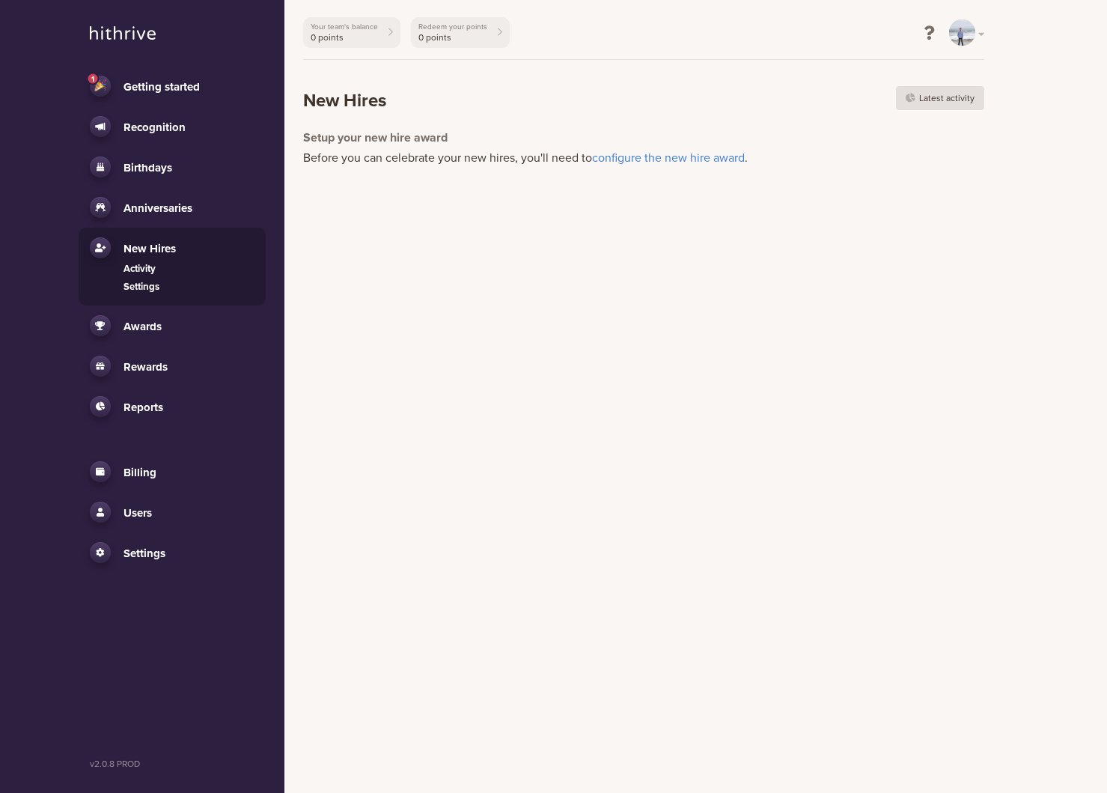
click at [133, 287] on link "Settings" at bounding box center [189, 287] width 131 height 15
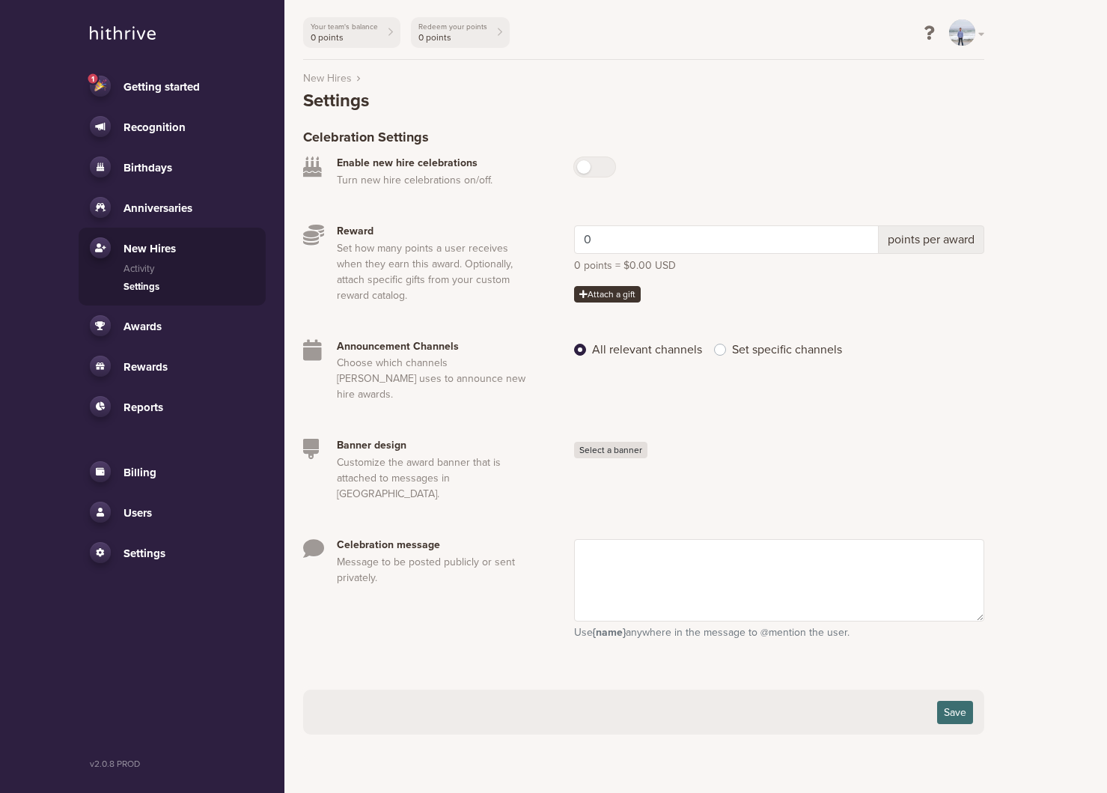
click at [154, 210] on span "Anniversaries" at bounding box center [158, 207] width 69 height 13
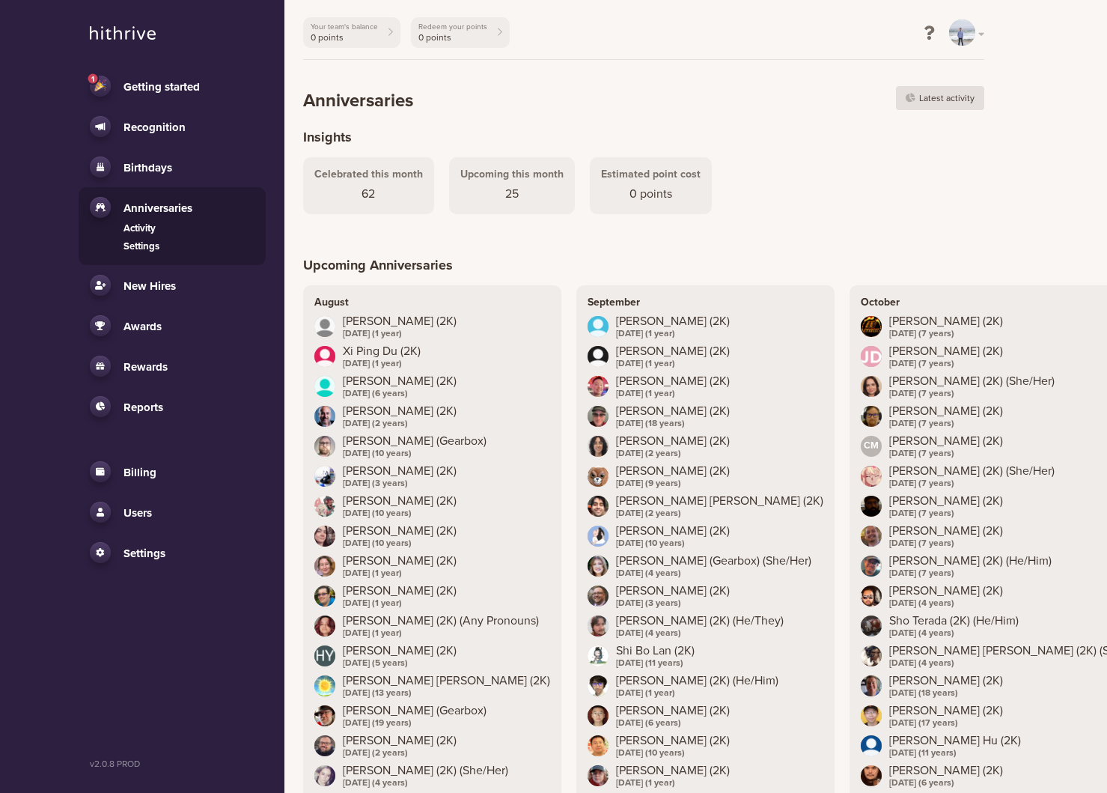
click at [153, 248] on link "Settings" at bounding box center [189, 247] width 131 height 15
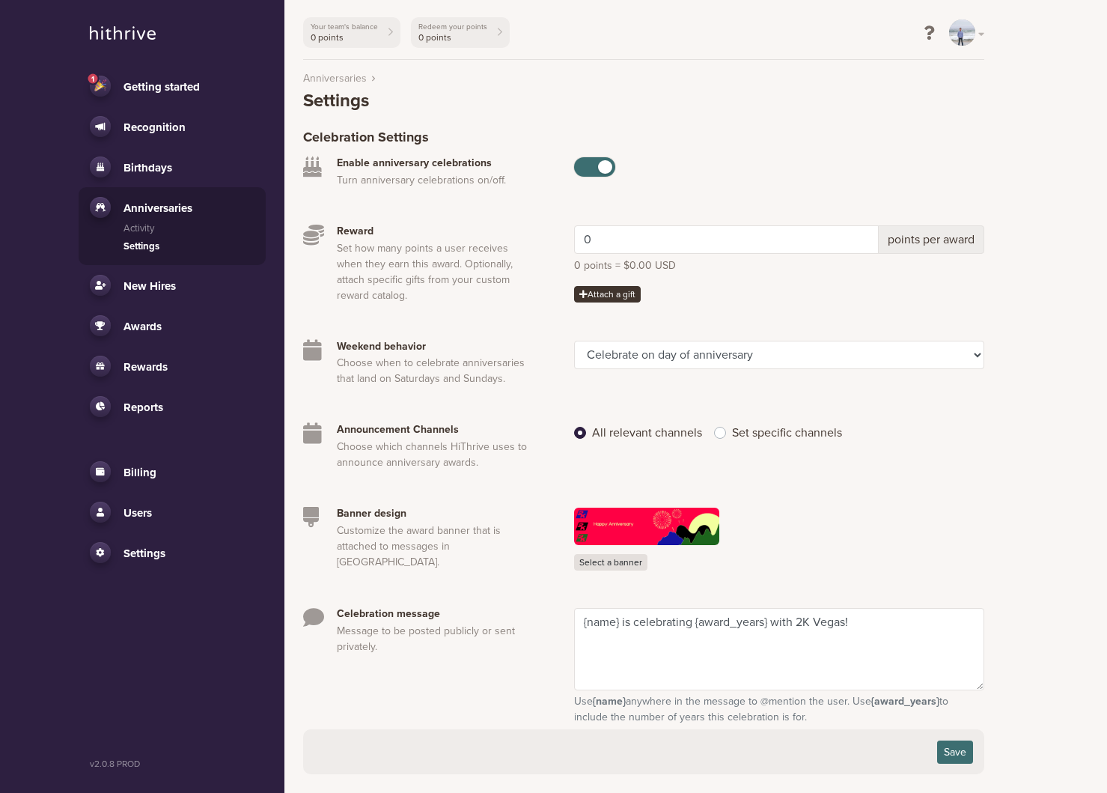
click at [144, 321] on span "Awards" at bounding box center [143, 326] width 38 height 13
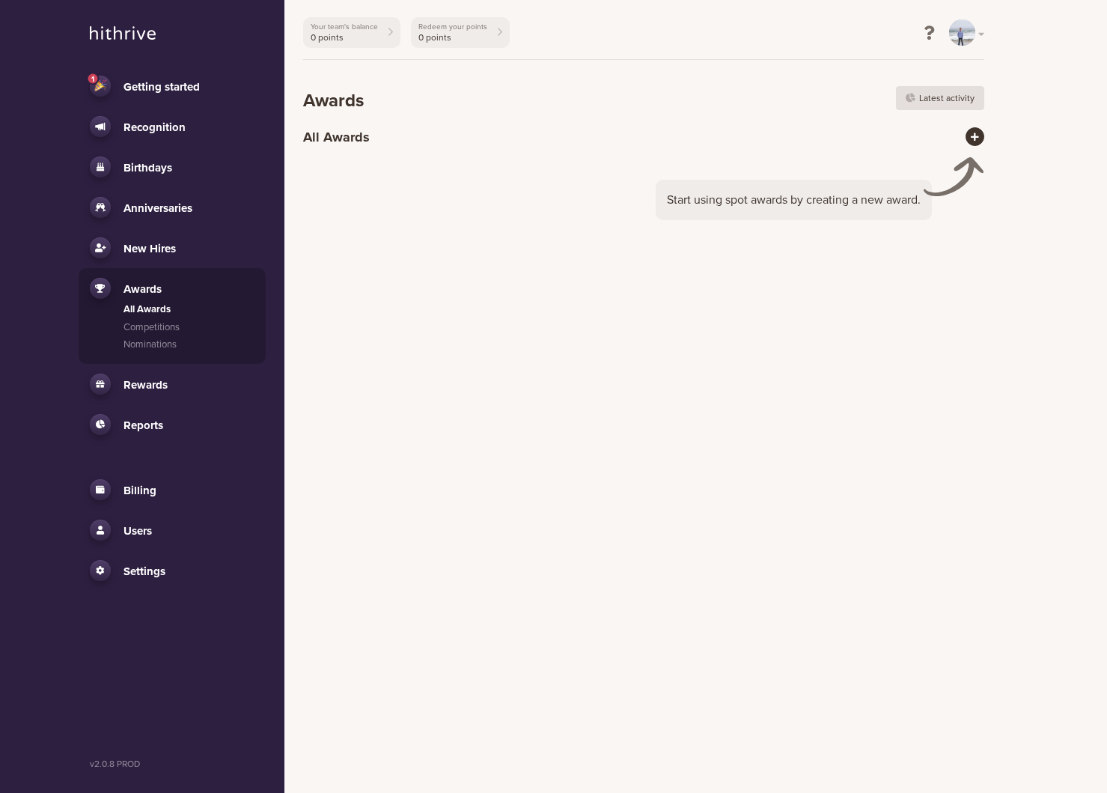
click at [501, 176] on html "1 Getting started Recognition All Channels Settings Birthdays Activity Settings…" at bounding box center [553, 88] width 1107 height 176
drag, startPoint x: 976, startPoint y: 178, endPoint x: 903, endPoint y: 197, distance: 75.7
click at [904, 157] on div "Start using spot awards by creating a new award." at bounding box center [643, 157] width 681 height 0
click at [684, 176] on html "1 Getting started Recognition All Channels Settings Birthdays Activity Settings…" at bounding box center [553, 88] width 1107 height 176
click at [163, 326] on link "Competitions" at bounding box center [189, 327] width 131 height 15
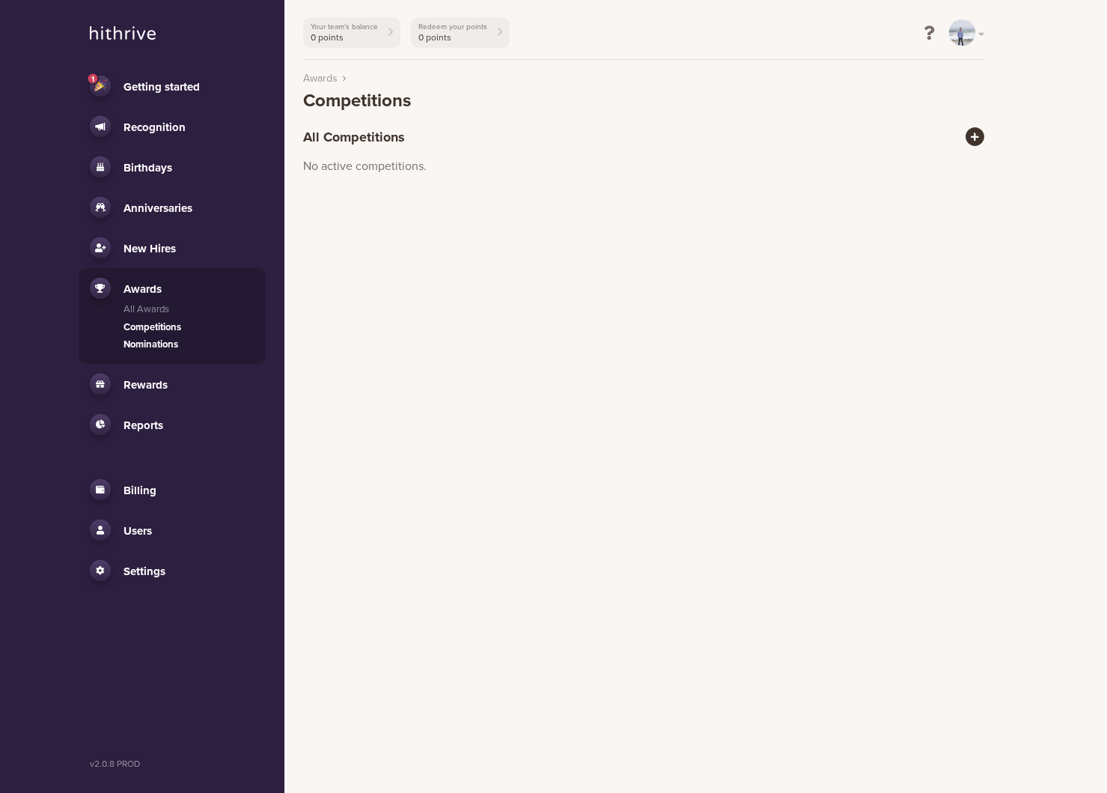
click at [162, 341] on link "Nominations" at bounding box center [189, 345] width 131 height 15
click at [153, 379] on span "Rewards" at bounding box center [146, 384] width 44 height 13
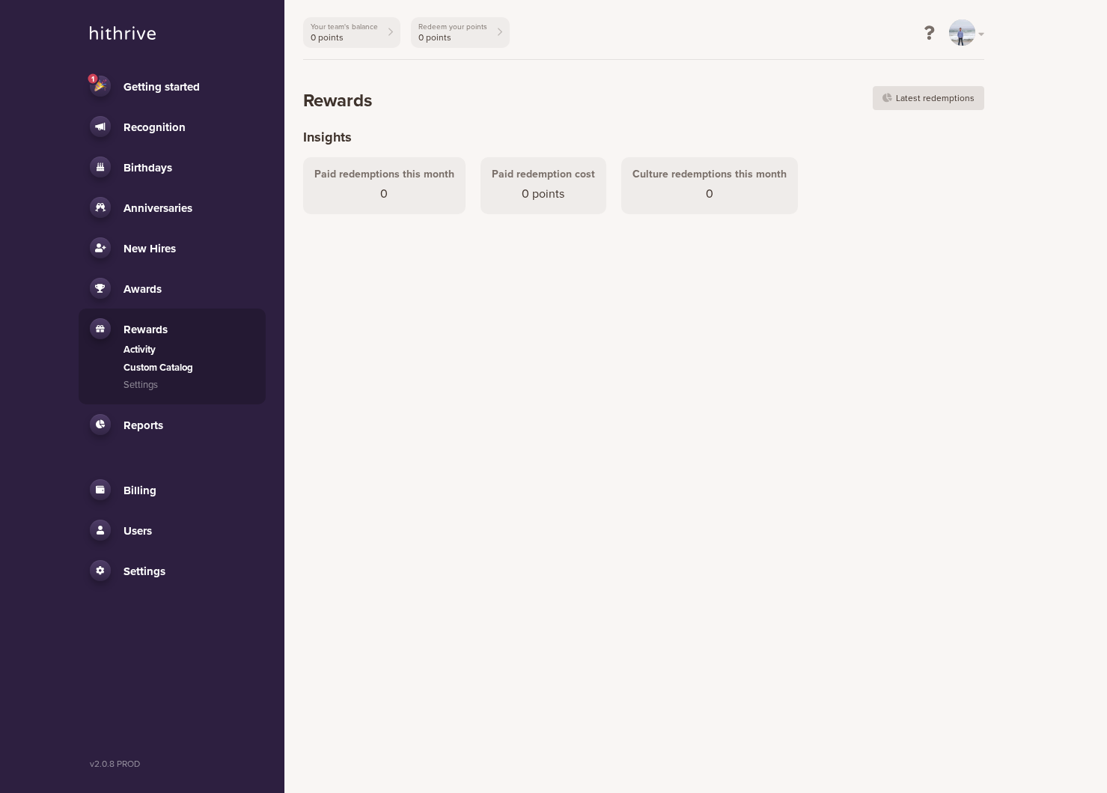
click at [165, 368] on link "Custom Catalog" at bounding box center [189, 368] width 131 height 15
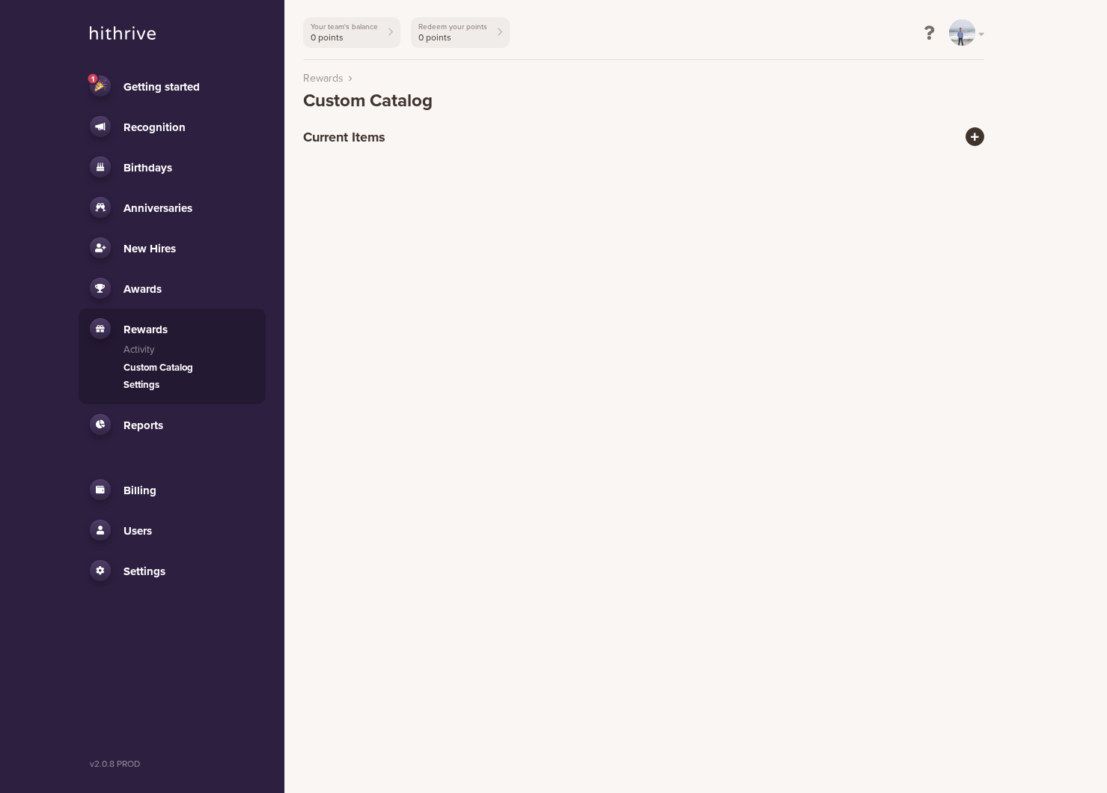
click at [147, 383] on link "Settings" at bounding box center [189, 385] width 131 height 15
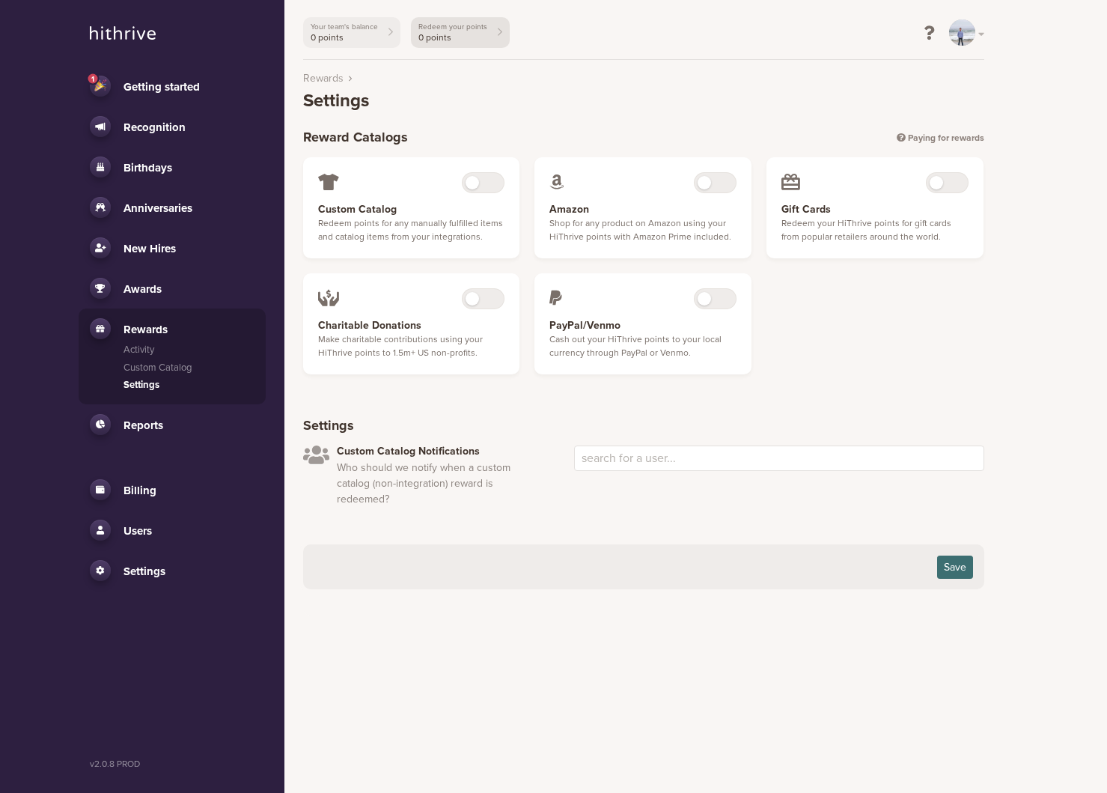
click at [430, 40] on span "0 points" at bounding box center [453, 37] width 69 height 10
click at [142, 421] on span "Reports" at bounding box center [144, 425] width 40 height 13
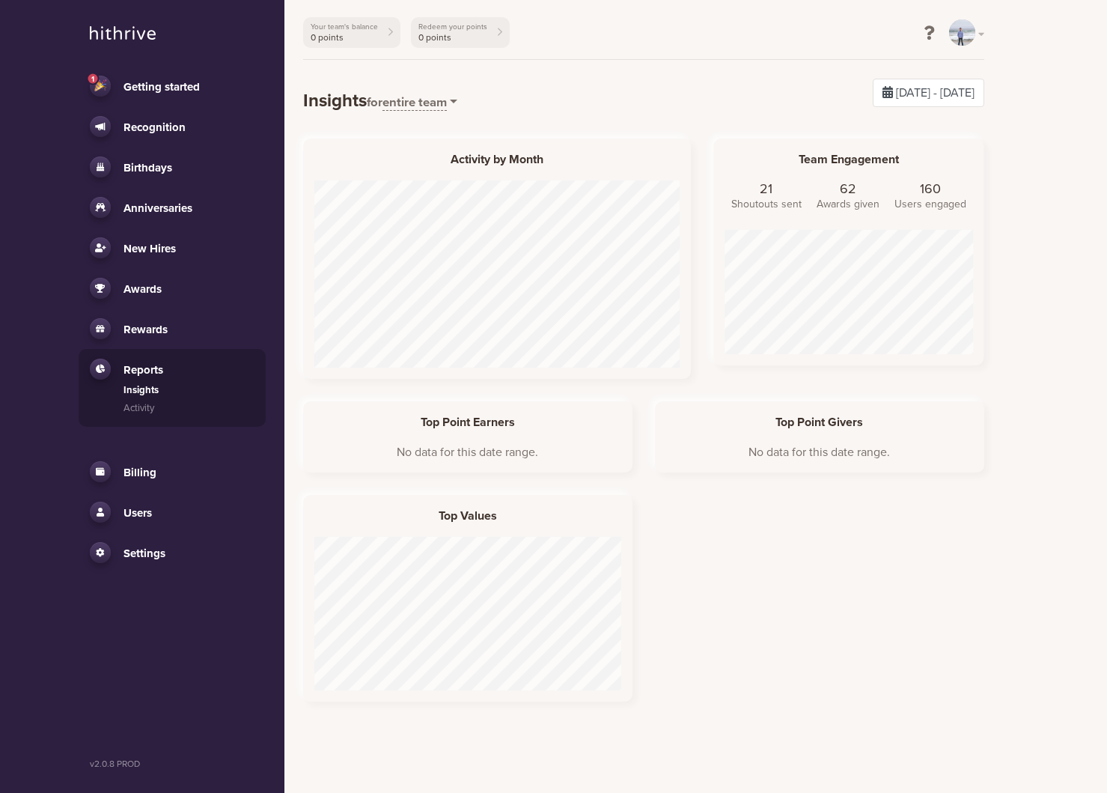
scroll to position [153, 307]
click at [446, 102] on span "entire team" at bounding box center [415, 103] width 64 height 16
click at [481, 171] on link "#2k-qa-shout-out" at bounding box center [446, 169] width 126 height 20
click at [460, 108] on span "#2k-qa-shout-out" at bounding box center [433, 103] width 100 height 16
click at [457, 148] on link "#2kgctu-qa" at bounding box center [446, 149] width 126 height 20
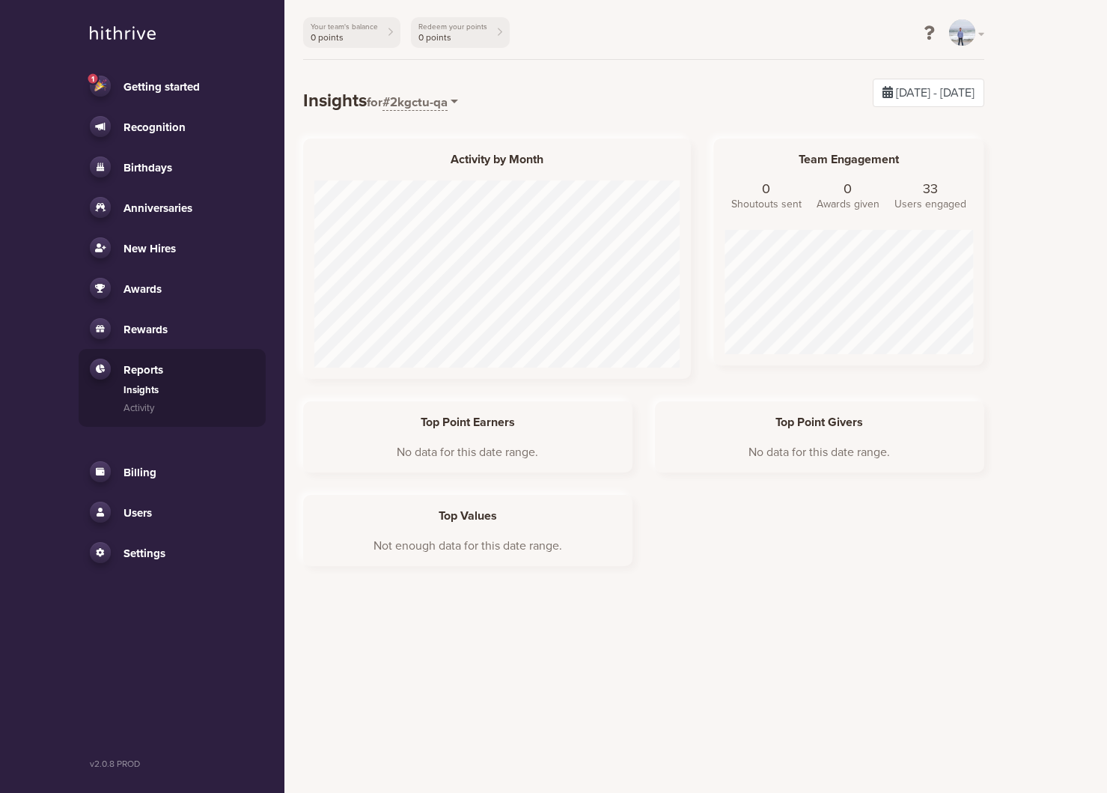
scroll to position [226, 271]
click at [448, 105] on span "#2kgctu-qa" at bounding box center [415, 103] width 65 height 16
click at [445, 173] on link "#2k-qa-shout-out" at bounding box center [446, 169] width 126 height 20
click at [448, 106] on span "#2k-qa-shout-out" at bounding box center [433, 103] width 100 height 16
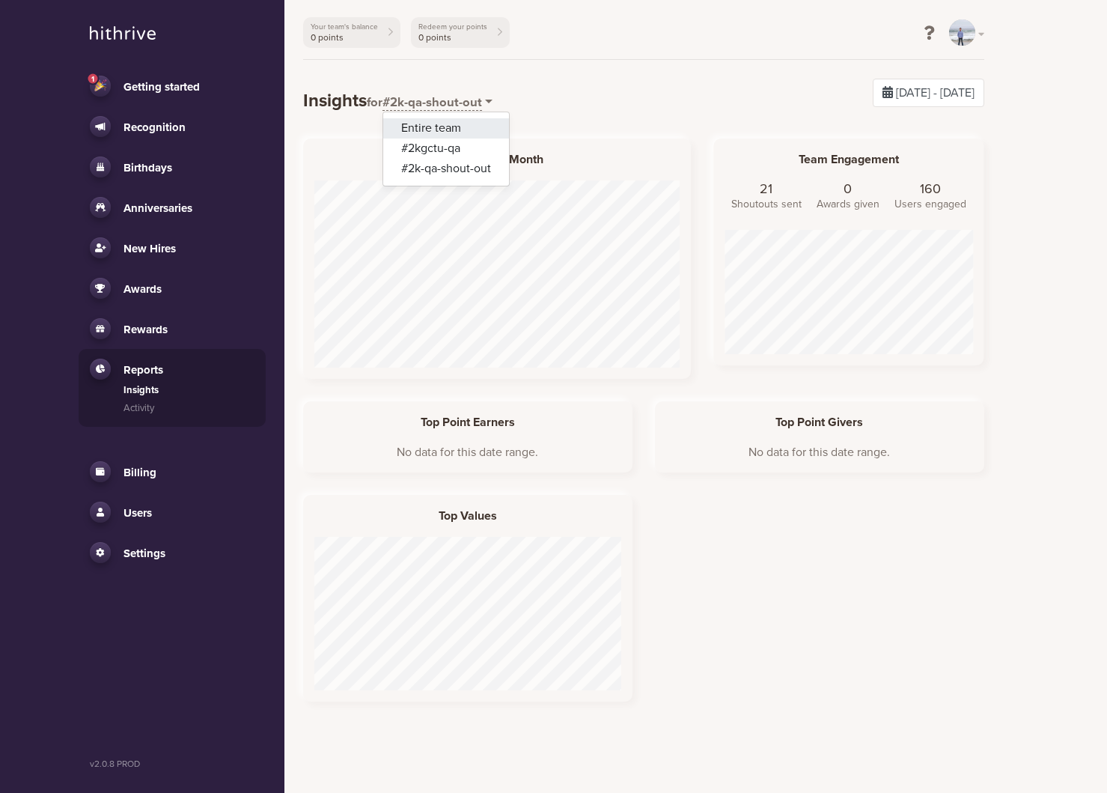
click at [445, 119] on link "Entire team" at bounding box center [446, 128] width 126 height 20
click at [157, 556] on span "Settings" at bounding box center [145, 553] width 42 height 13
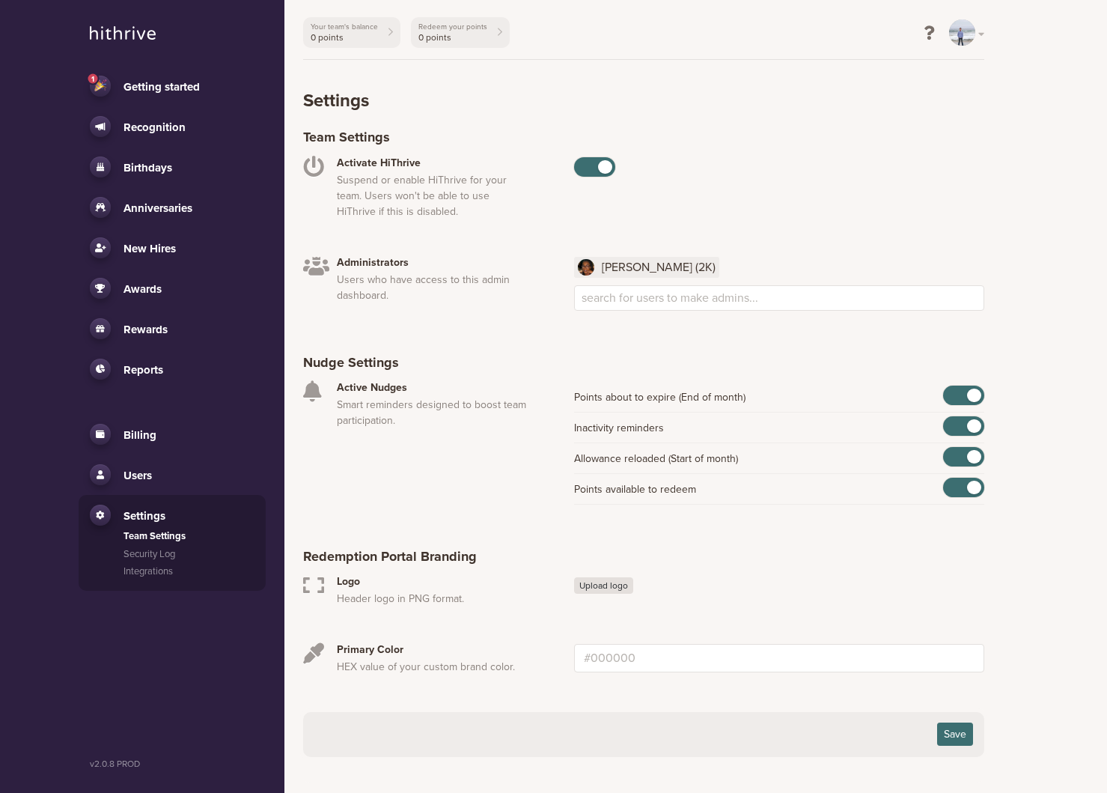
click at [170, 133] on span "Recognition" at bounding box center [155, 127] width 62 height 13
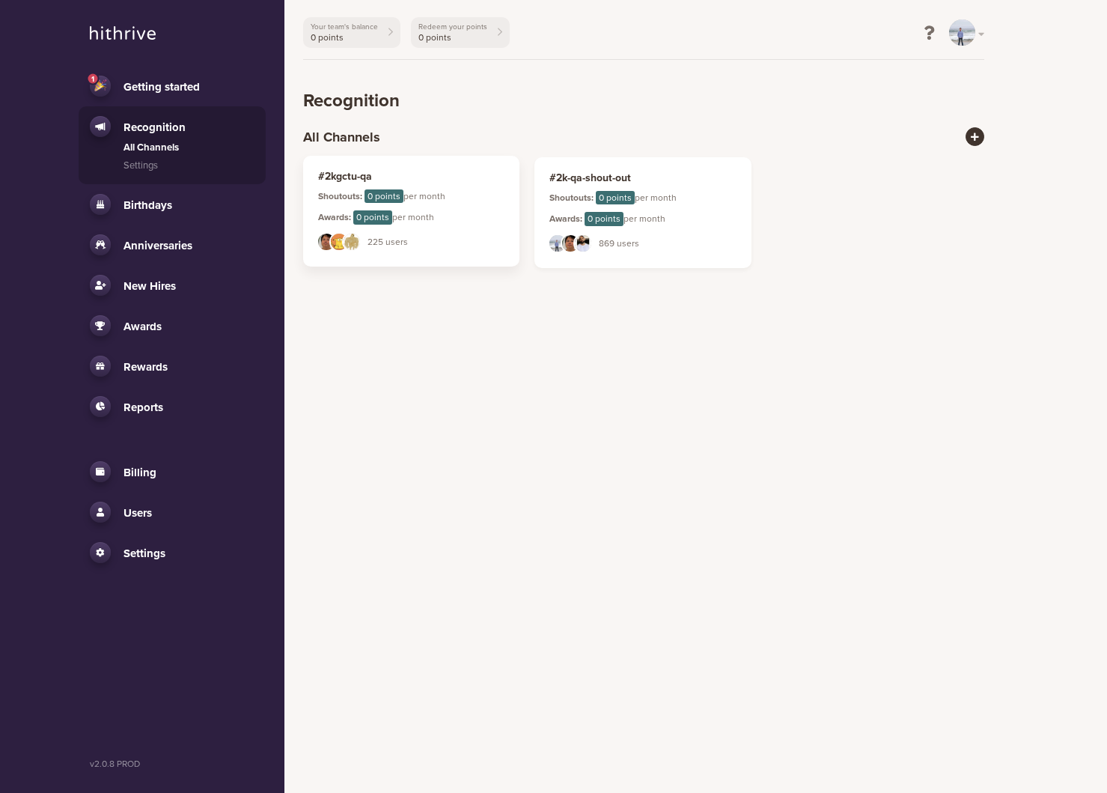
click at [374, 183] on h4 "#2kgctu-qa" at bounding box center [411, 177] width 187 height 13
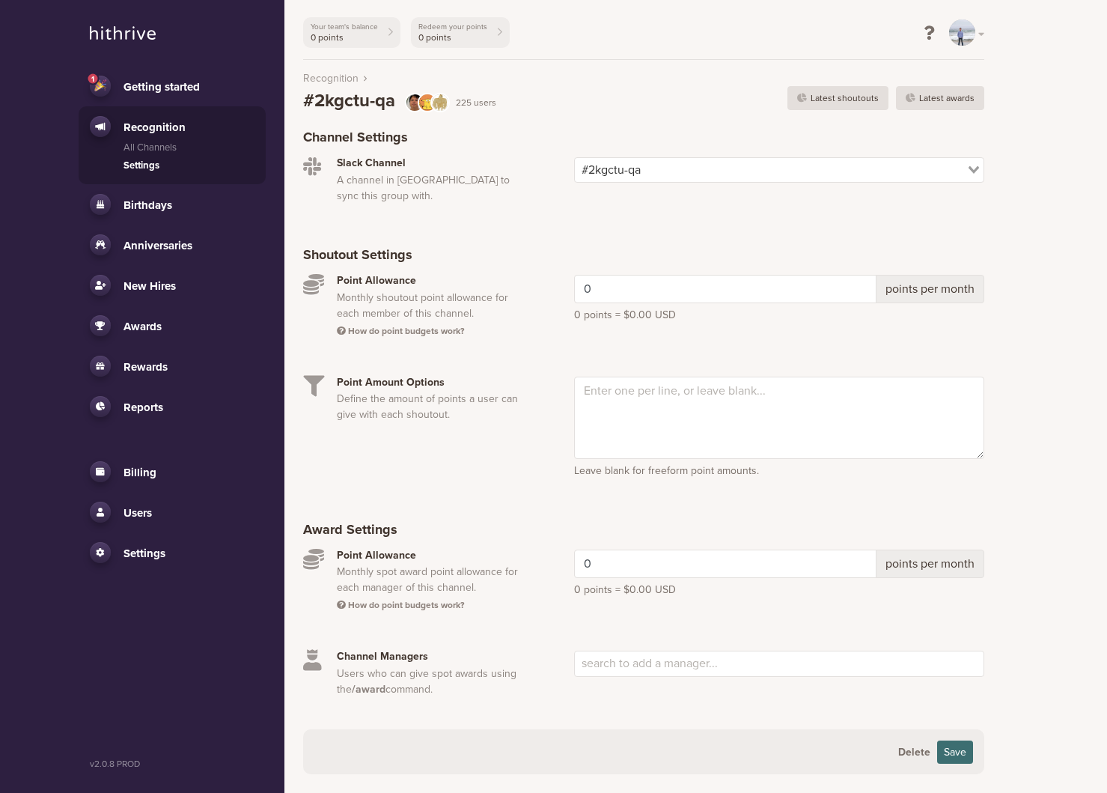
click at [142, 163] on link "Settings" at bounding box center [189, 166] width 131 height 15
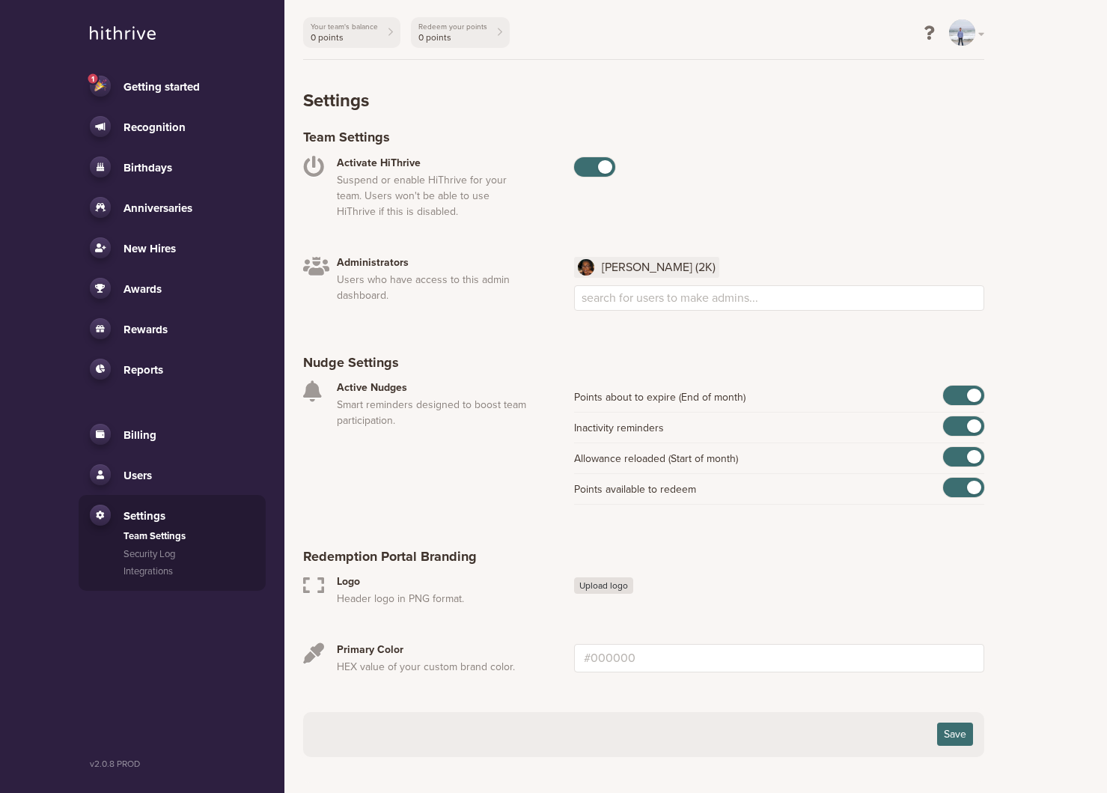
click at [159, 365] on span "Reports" at bounding box center [144, 369] width 40 height 13
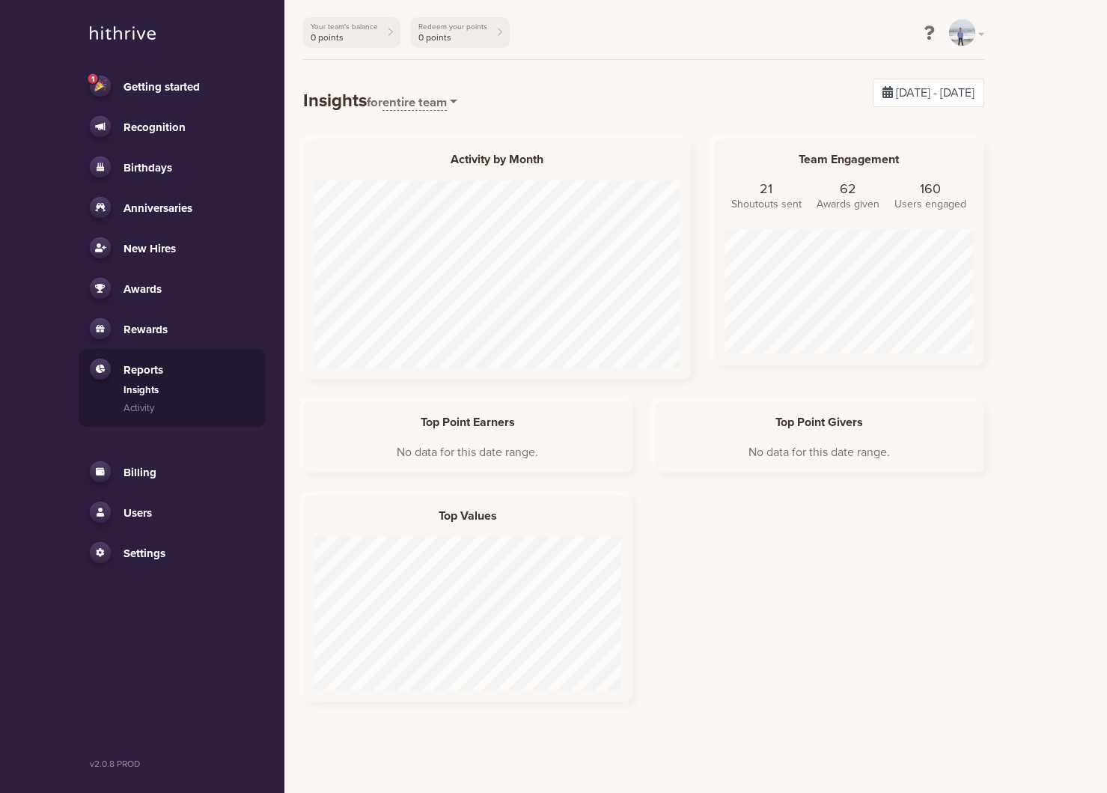
scroll to position [187, 365]
click at [142, 411] on link "Activity" at bounding box center [189, 408] width 131 height 15
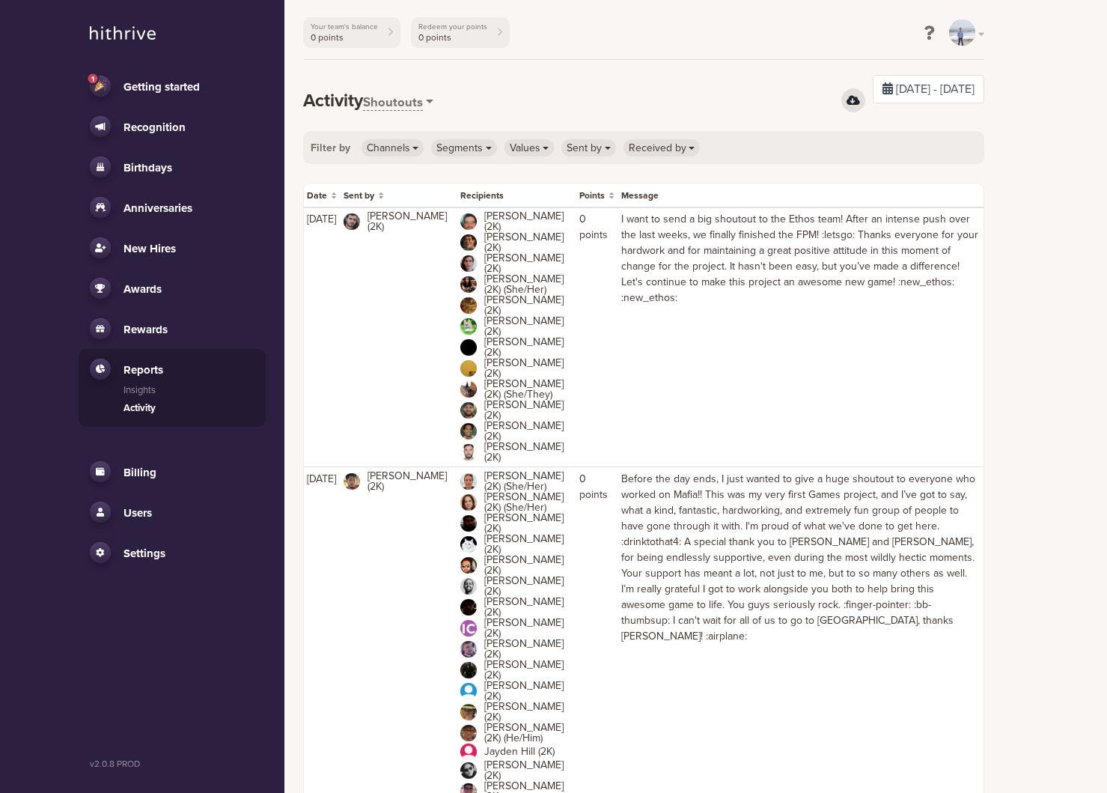
click at [800, 356] on td "I want to send a big shoutout to the Ethos team! After an intense push over the…" at bounding box center [800, 337] width 365 height 260
click at [413, 85] on header "Activity Shoutouts Shoutouts Shoutouts (by Recipient) Awards Awards (by Recipie…" at bounding box center [643, 86] width 681 height 52
click at [413, 99] on span "Shoutouts" at bounding box center [393, 103] width 60 height 16
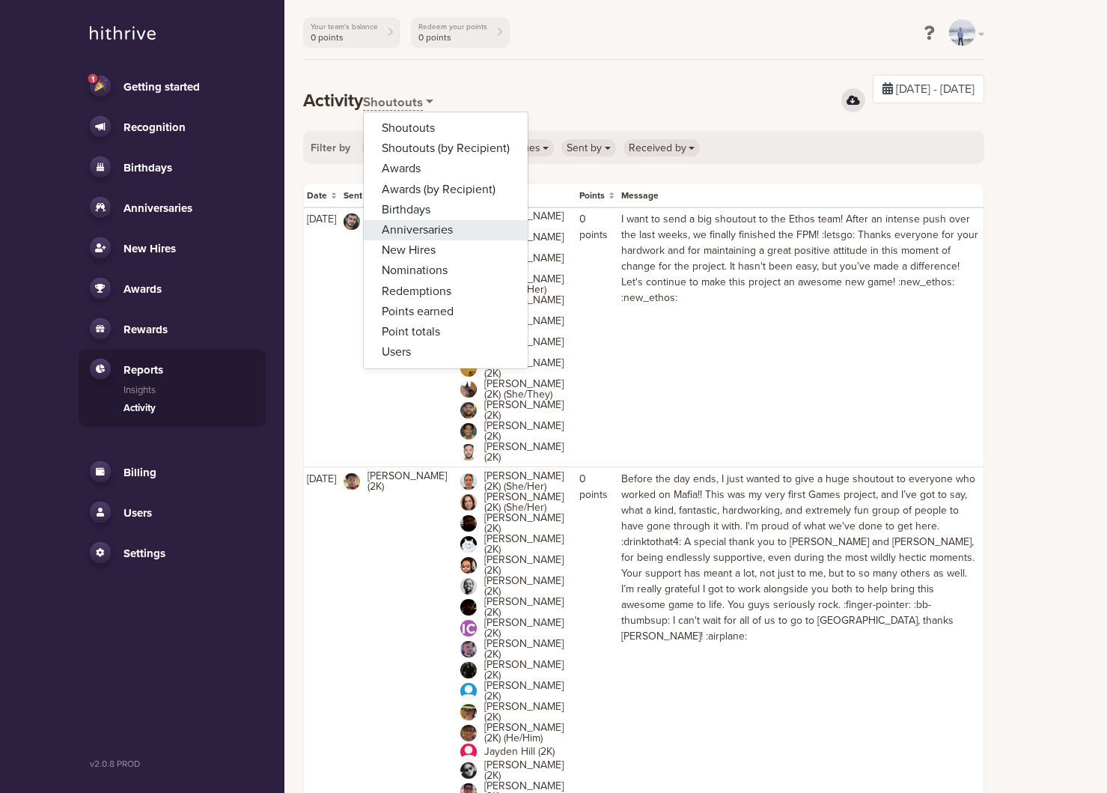
click at [452, 236] on link "Anniversaries" at bounding box center [446, 230] width 164 height 20
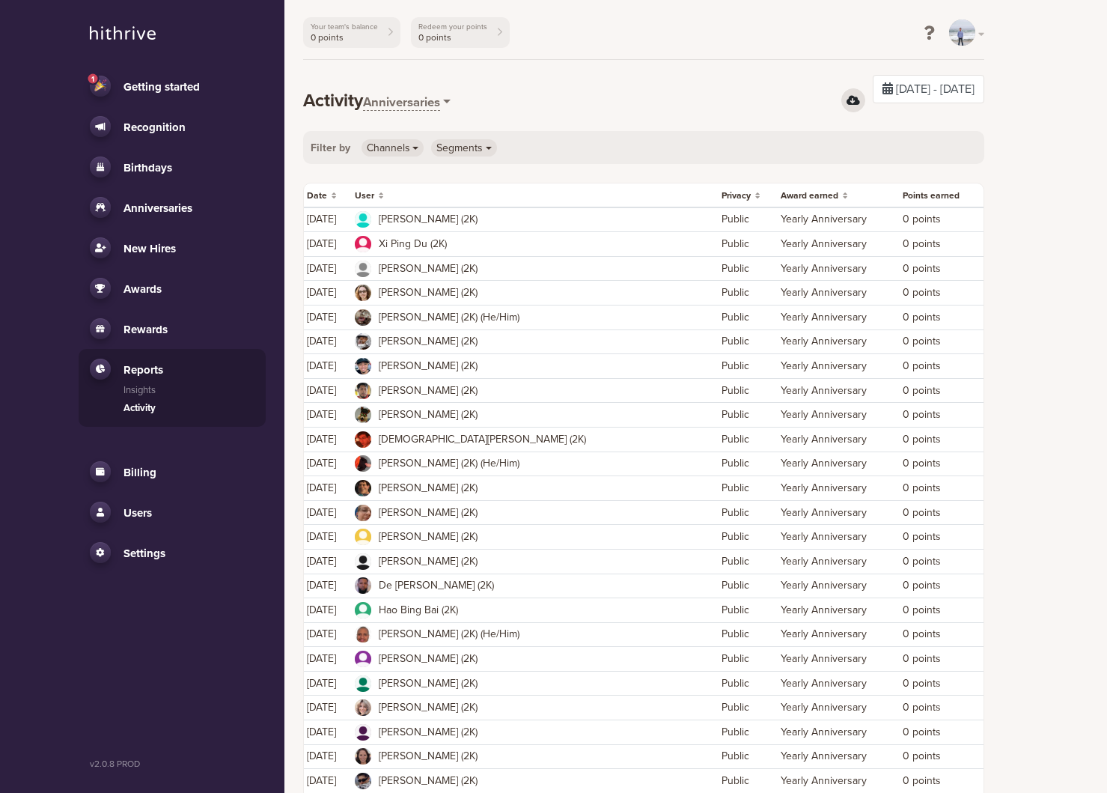
click at [162, 197] on link "Anniversaries" at bounding box center [172, 207] width 165 height 21
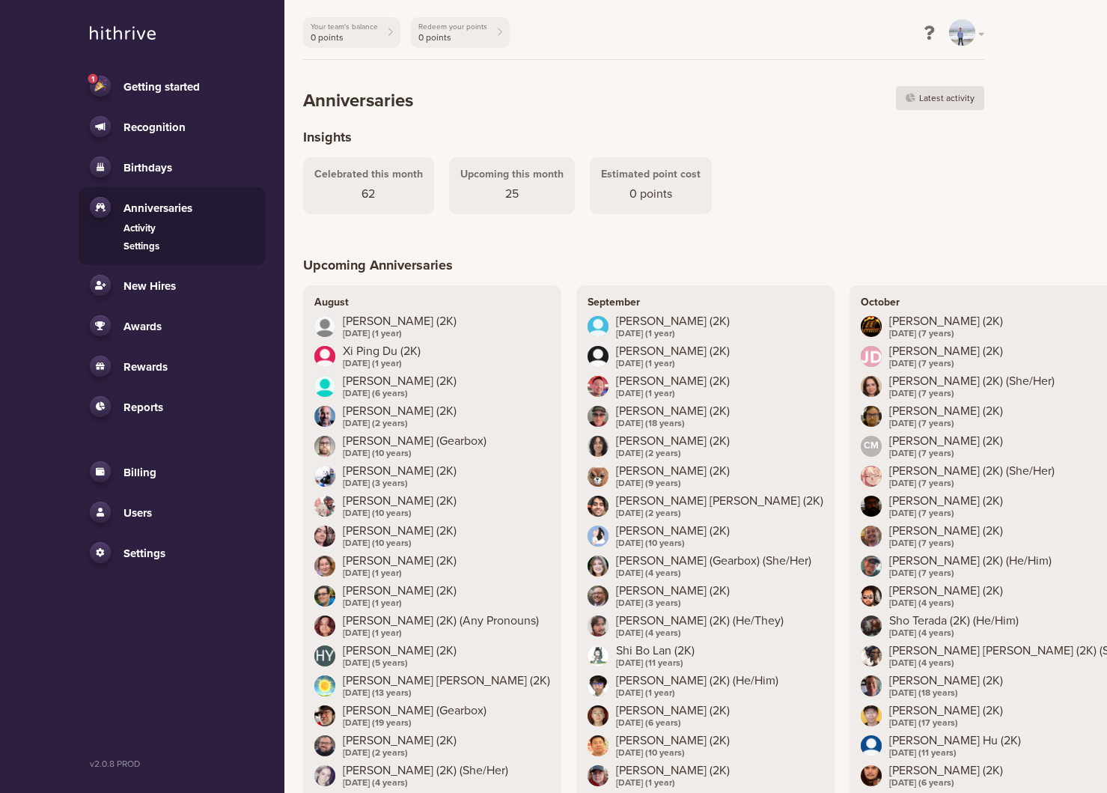
click at [149, 249] on link "Settings" at bounding box center [189, 247] width 131 height 15
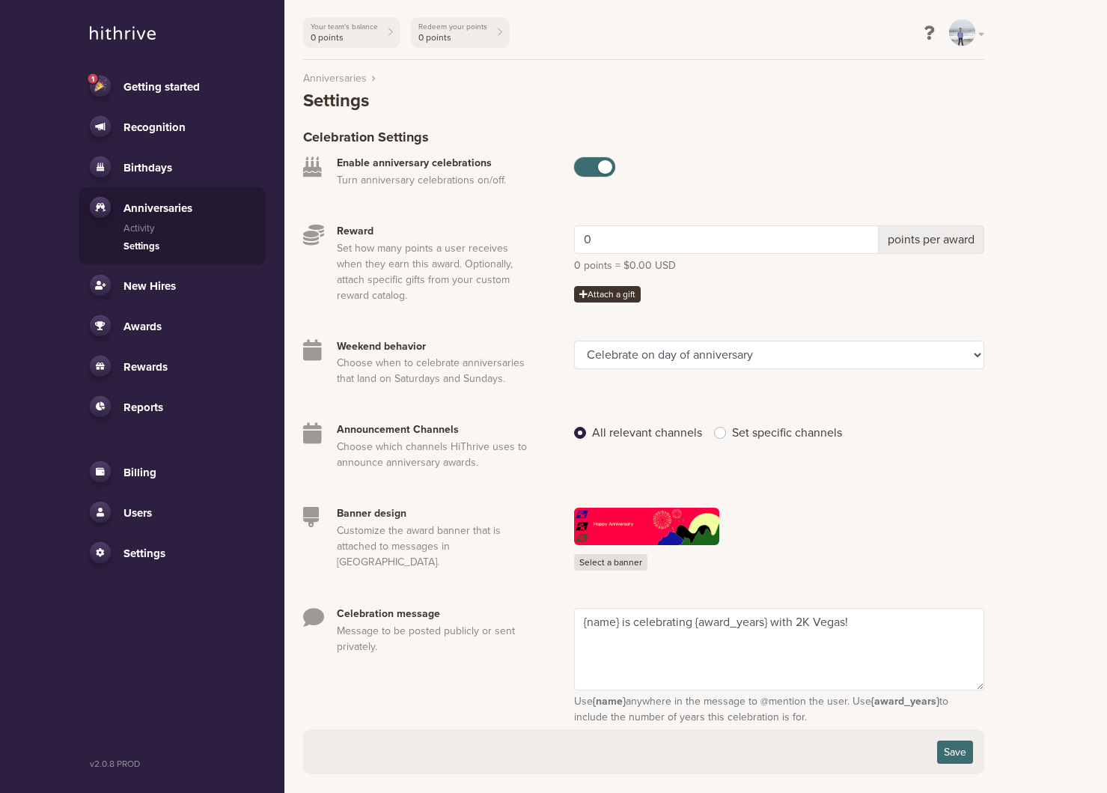
click at [454, 252] on p "Set how many points a user receives when they earn this award. Optionally, atta…" at bounding box center [433, 271] width 193 height 63
click at [508, 273] on p "Set how many points a user receives when they earn this award. Optionally, atta…" at bounding box center [433, 271] width 193 height 63
click at [143, 222] on link "Activity" at bounding box center [189, 229] width 131 height 15
